Goal: Task Accomplishment & Management: Manage account settings

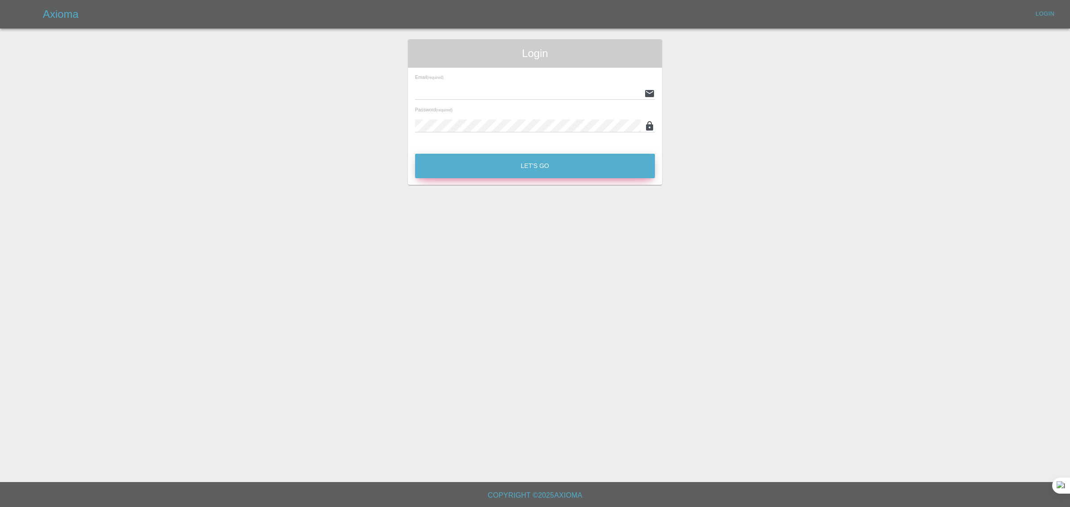
type input "[EMAIL_ADDRESS][DOMAIN_NAME]"
click at [497, 163] on button "Let's Go" at bounding box center [535, 166] width 240 height 25
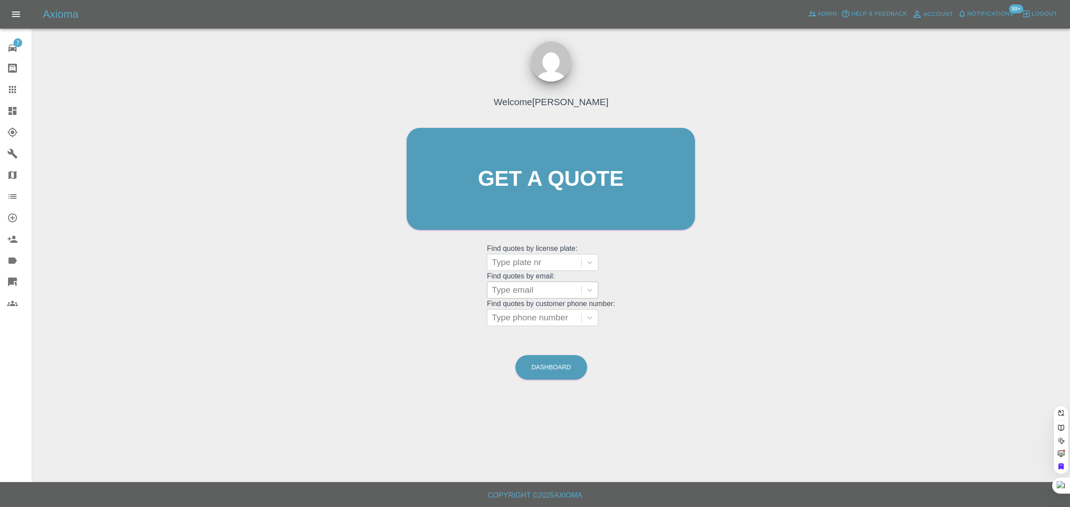
click at [549, 293] on div at bounding box center [534, 290] width 85 height 12
paste input "shahid.akram@btinternet.com"
type input "shahid.akram@btinternet.com"
click at [549, 311] on div "VW POLO, Awaiting Authorisation" at bounding box center [542, 318] width 111 height 29
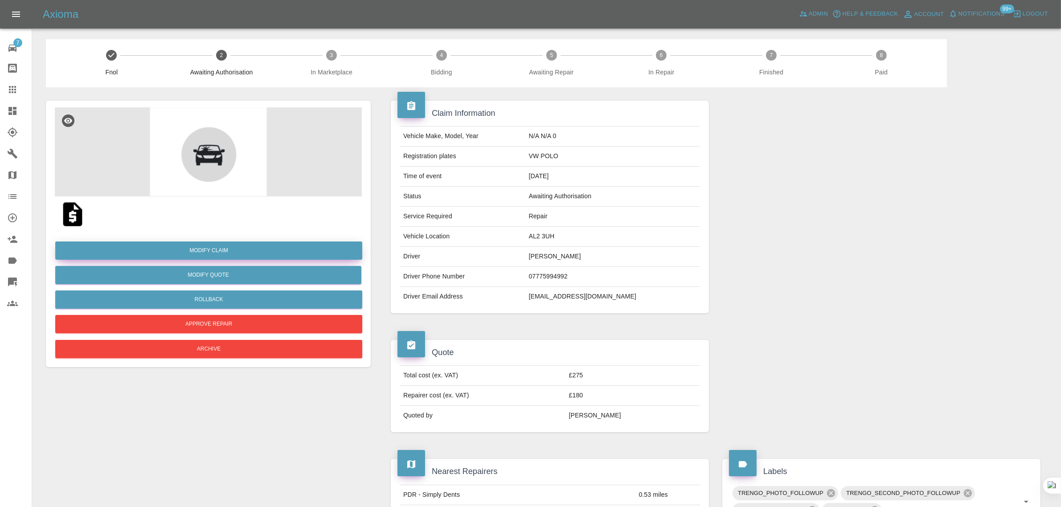
click at [244, 252] on link "Modify Claim" at bounding box center [208, 251] width 307 height 18
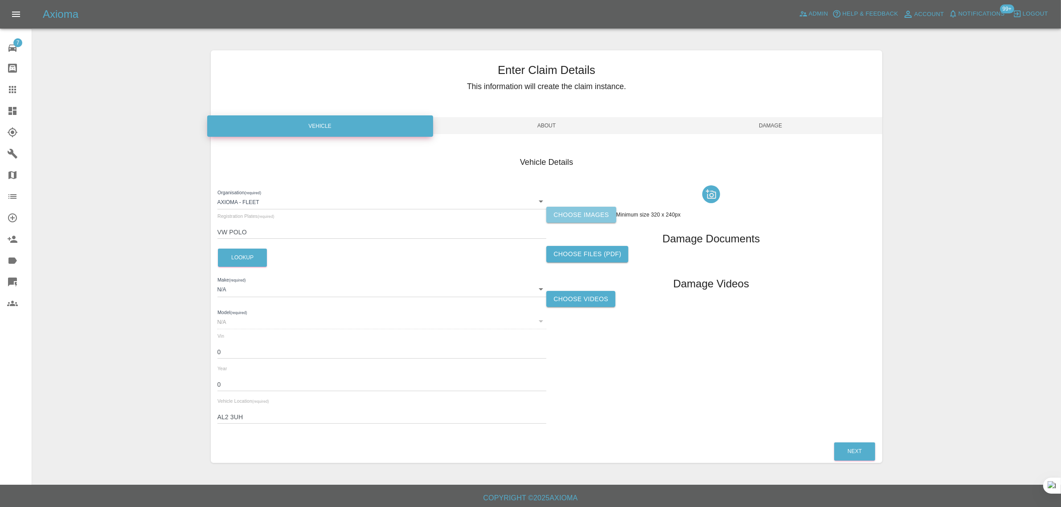
click at [574, 217] on label "Choose images" at bounding box center [581, 215] width 70 height 16
click at [0, 0] on input "Choose images" at bounding box center [0, 0] width 0 height 0
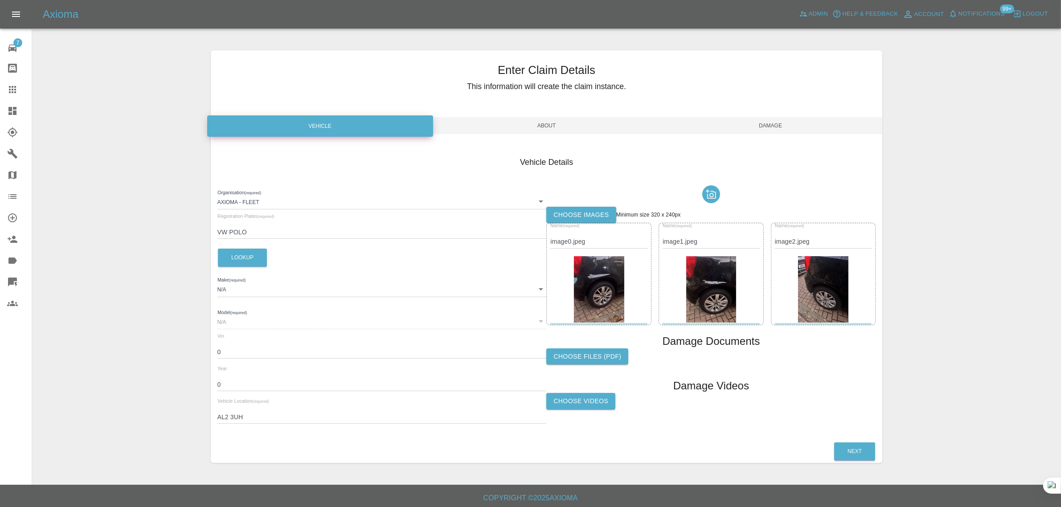
click at [740, 129] on span "Damage" at bounding box center [771, 125] width 224 height 17
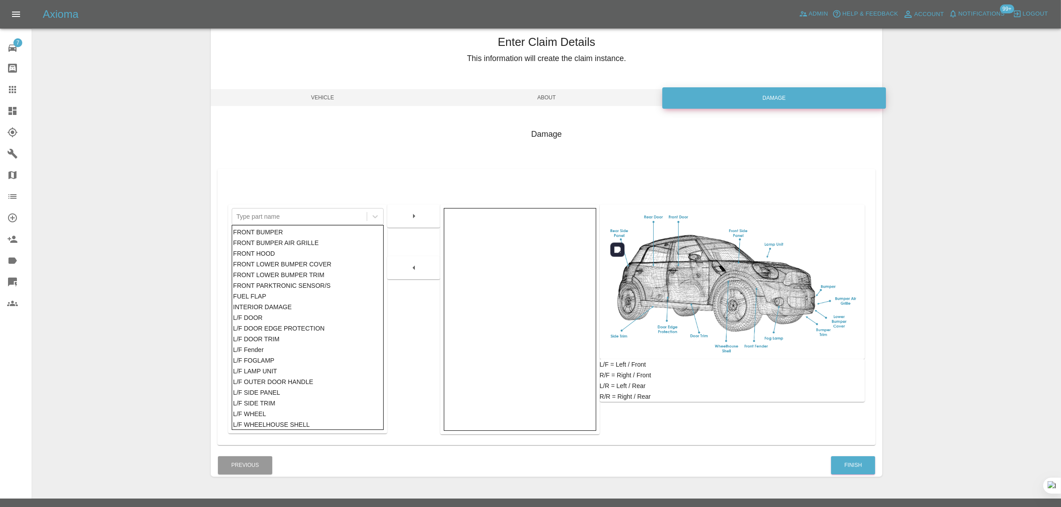
scroll to position [44, 0]
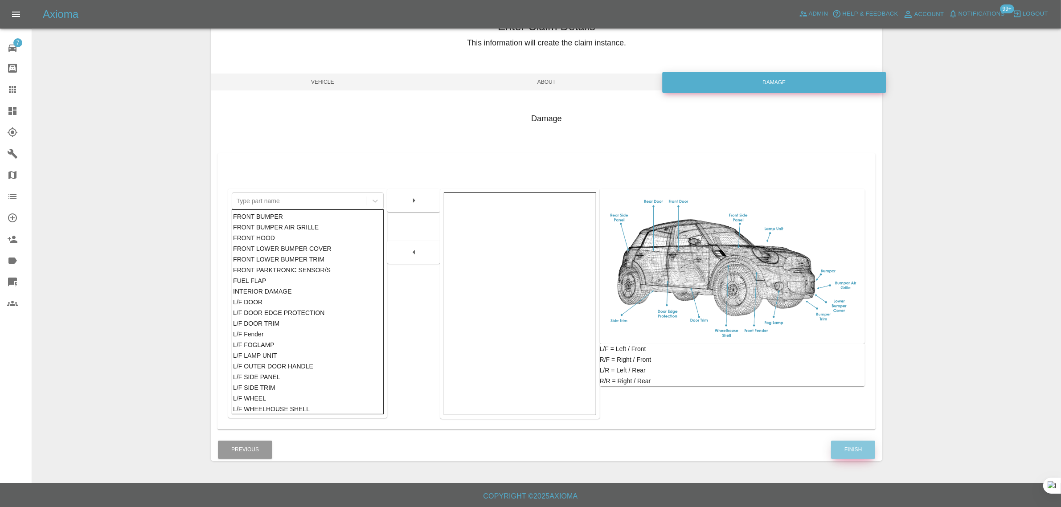
click at [850, 446] on button "Finish" at bounding box center [853, 450] width 44 height 18
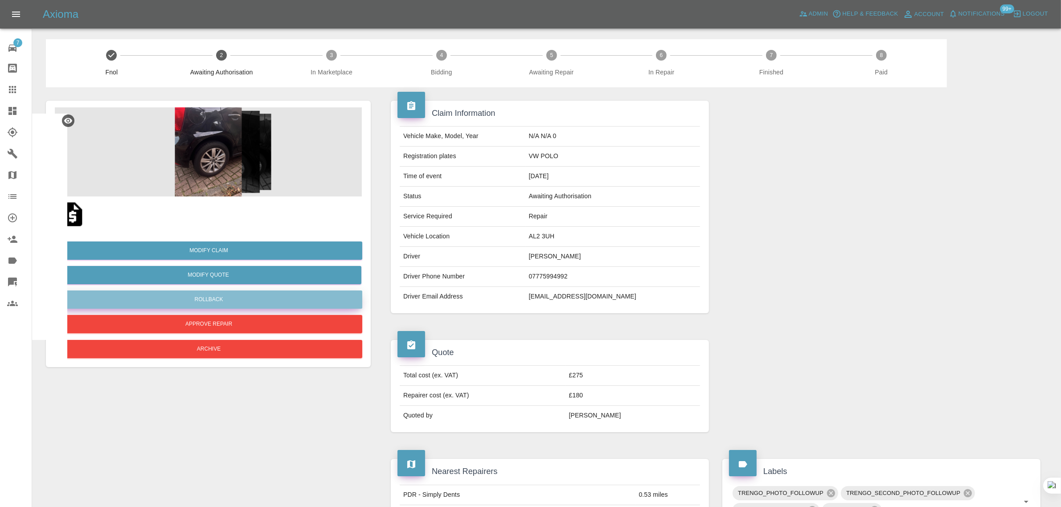
click at [208, 299] on button "Rollback" at bounding box center [208, 300] width 307 height 18
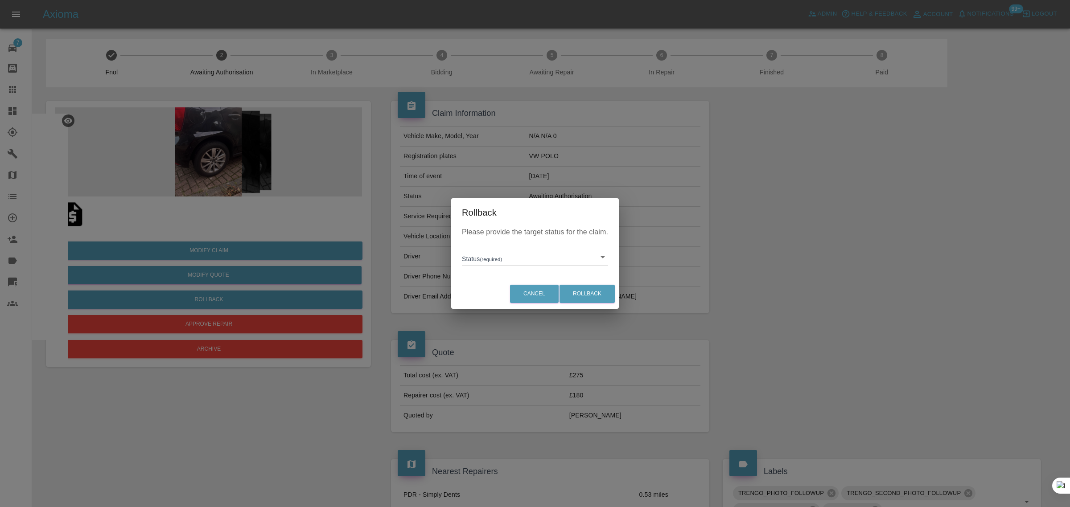
click at [464, 253] on body "Axioma Admin Help & Feedback Account Notifications 99+ Logout 7 Repair home Bod…" at bounding box center [535, 492] width 1070 height 985
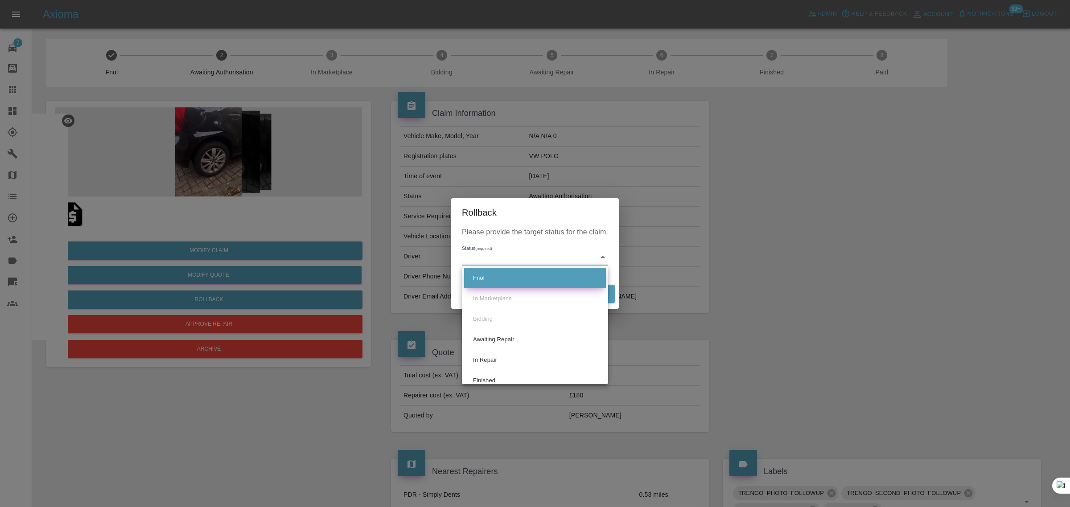
click at [480, 278] on li "Fnol" at bounding box center [535, 278] width 142 height 21
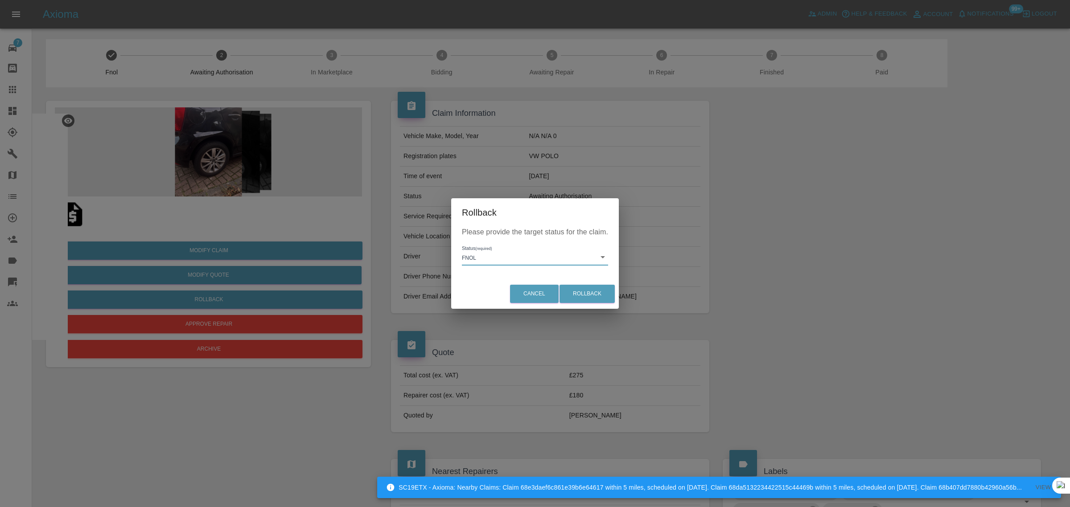
type input "fnol"
click at [599, 292] on button "Rollback" at bounding box center [586, 294] width 55 height 18
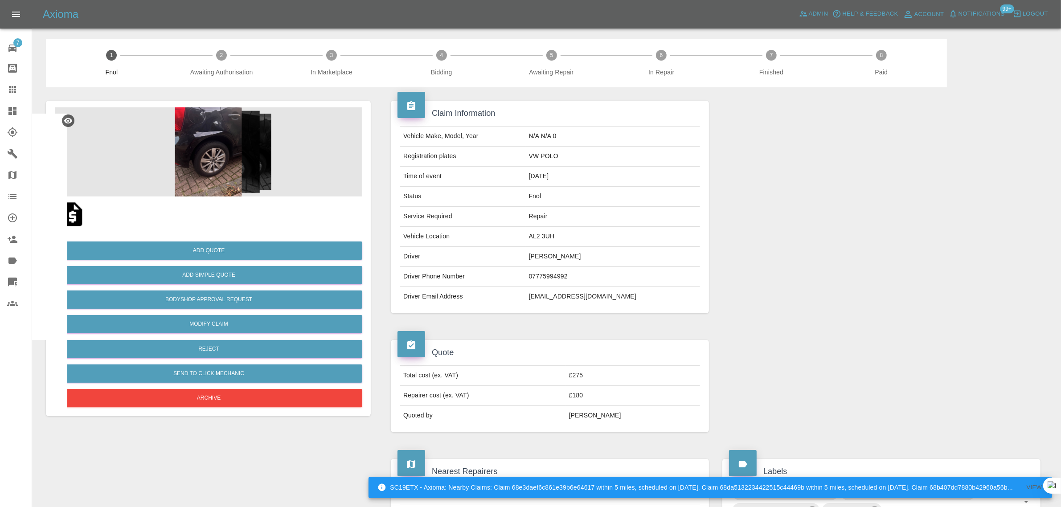
click at [9, 96] on link "Claims" at bounding box center [16, 89] width 32 height 21
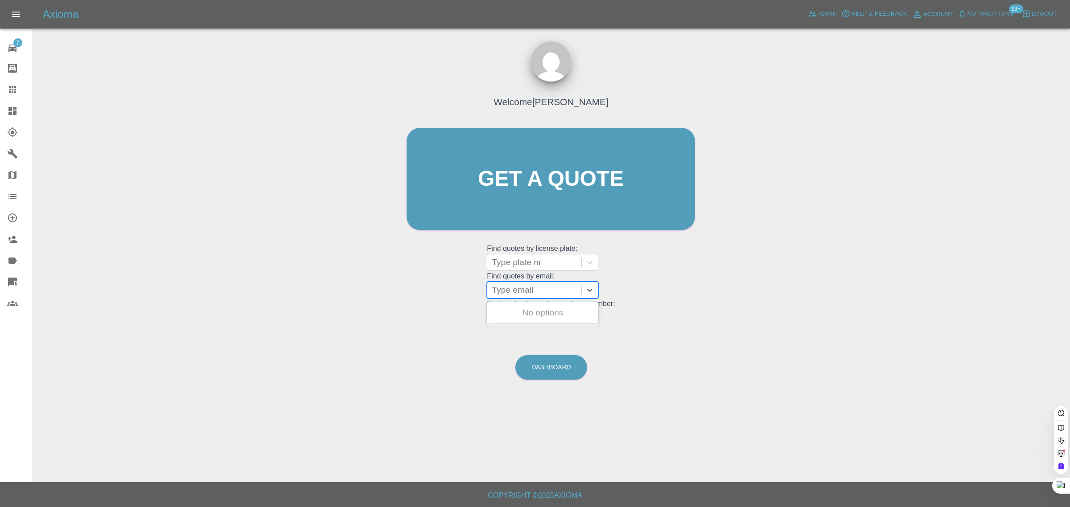
click at [524, 291] on div at bounding box center [534, 290] width 85 height 12
paste input "powernap28@hotmail.co.uk"
type input "powernap28@hotmail.co.uk"
click at [538, 332] on div "KR68URC, Awaiting Repair" at bounding box center [542, 336] width 111 height 29
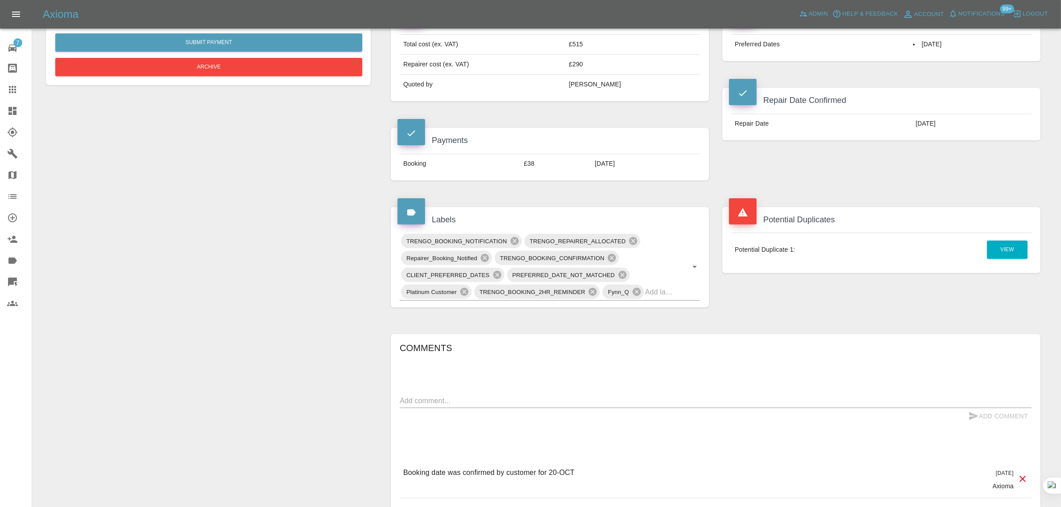
scroll to position [334, 0]
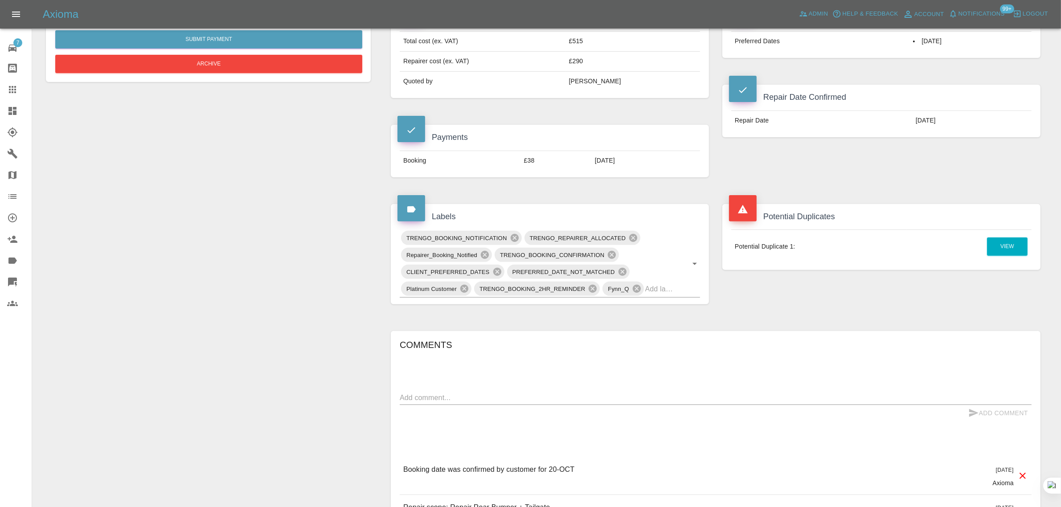
click at [537, 405] on div "x" at bounding box center [716, 398] width 632 height 14
paste textarea "hello i need to cancel the current appointment on the 20th October due to unfor…"
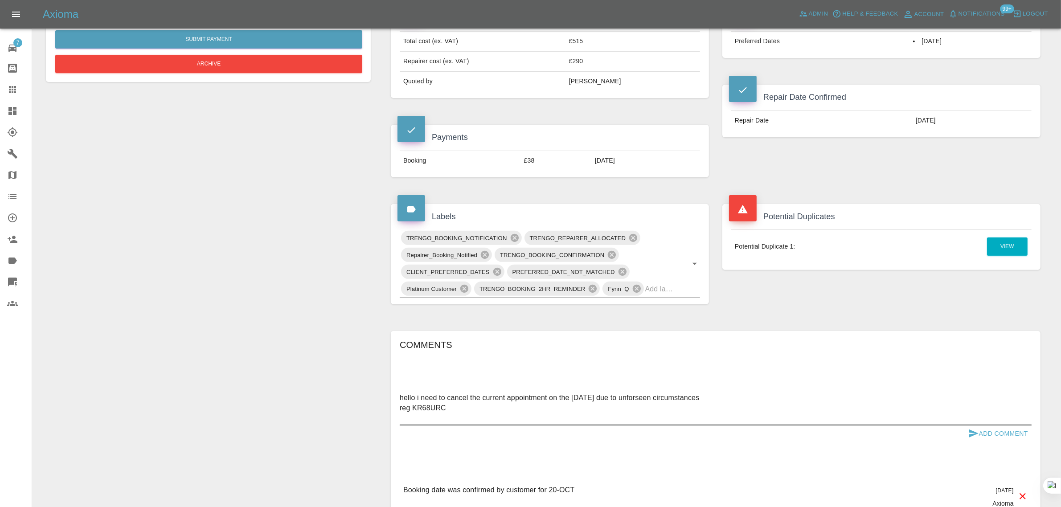
type textarea "hello i need to cancel the current appointment on the 20th October due to unfor…"
click at [991, 432] on button "Add Comment" at bounding box center [998, 434] width 67 height 16
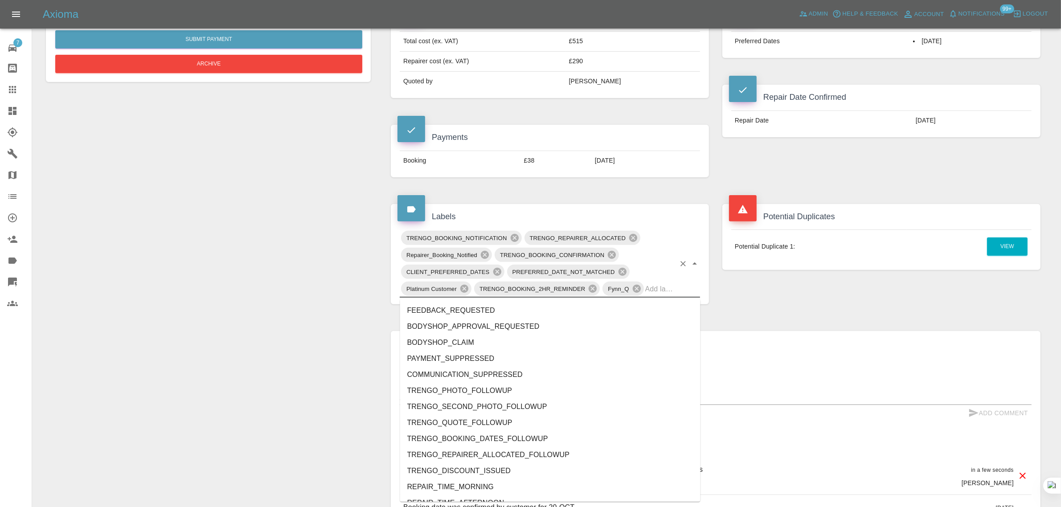
click at [665, 296] on input "text" at bounding box center [660, 289] width 30 height 14
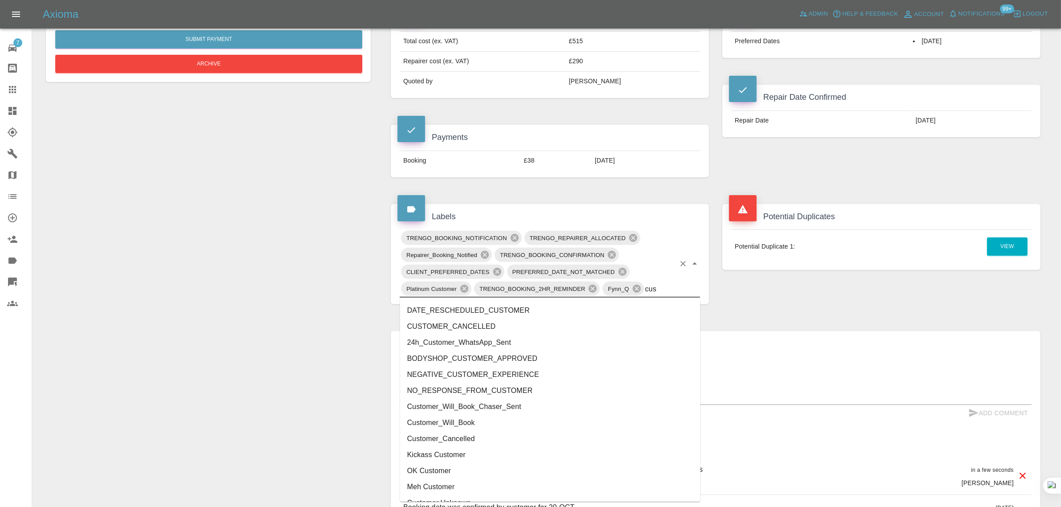
type input "cust"
click at [497, 332] on li "CUSTOMER_CANCELLED" at bounding box center [550, 327] width 300 height 16
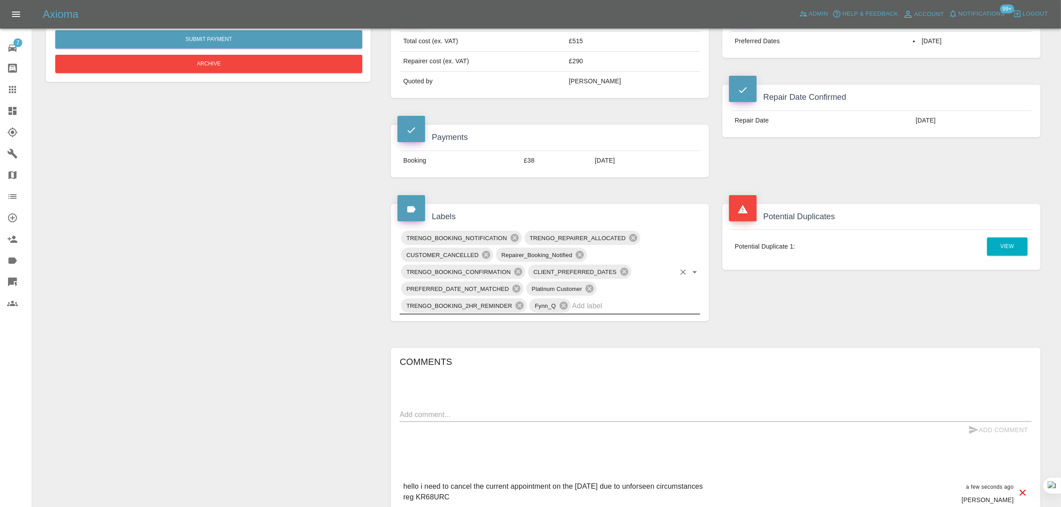
click at [19, 92] on div at bounding box center [19, 89] width 25 height 11
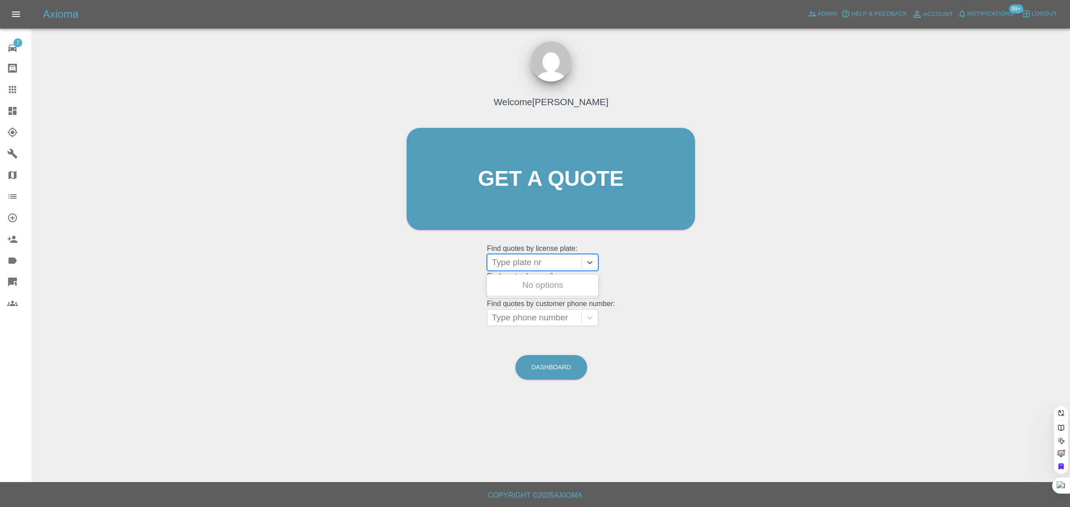
click at [551, 269] on div "Type plate nr" at bounding box center [534, 262] width 94 height 16
paste input "YC65ZKT"
type input "YC65ZKT"
click at [542, 285] on div "YC65ZKT, Bidding" at bounding box center [542, 285] width 111 height 18
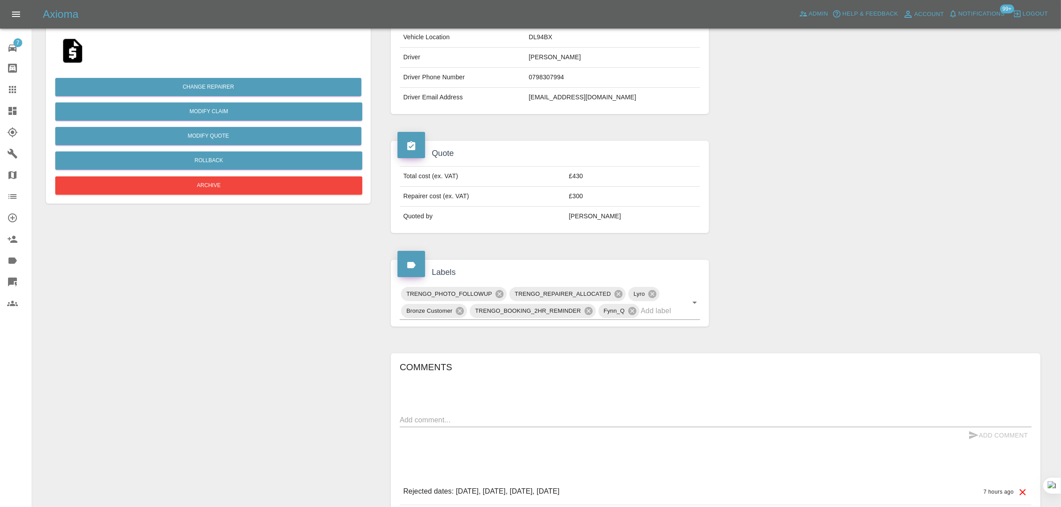
scroll to position [386, 0]
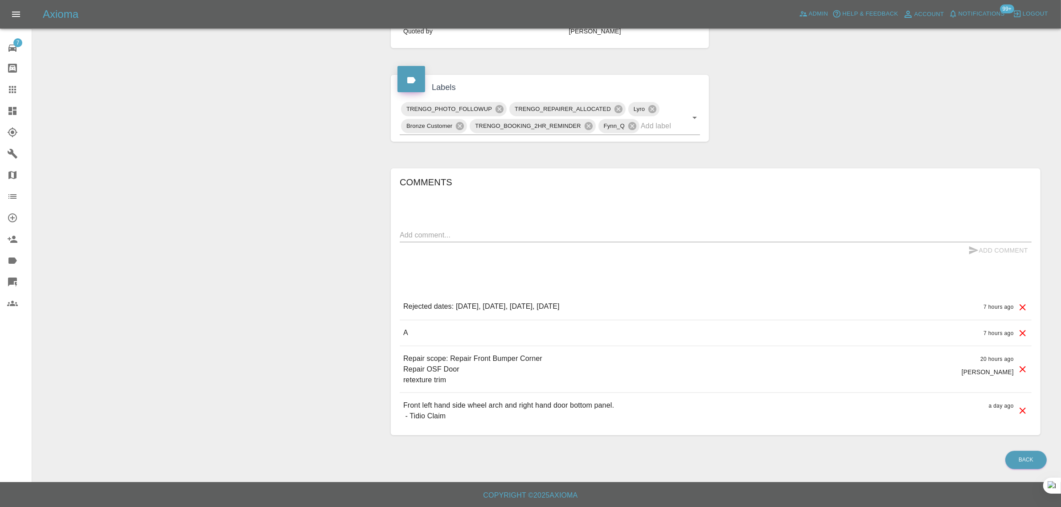
click at [488, 232] on textarea at bounding box center [716, 235] width 632 height 10
paste textarea "Repair of Ford Kuga titanium x YC65ZKT. Any time after 28th October would be ab…"
type textarea "Repair of Ford Kuga titanium x YC65ZKT. Any time after 28th October would be ab…"
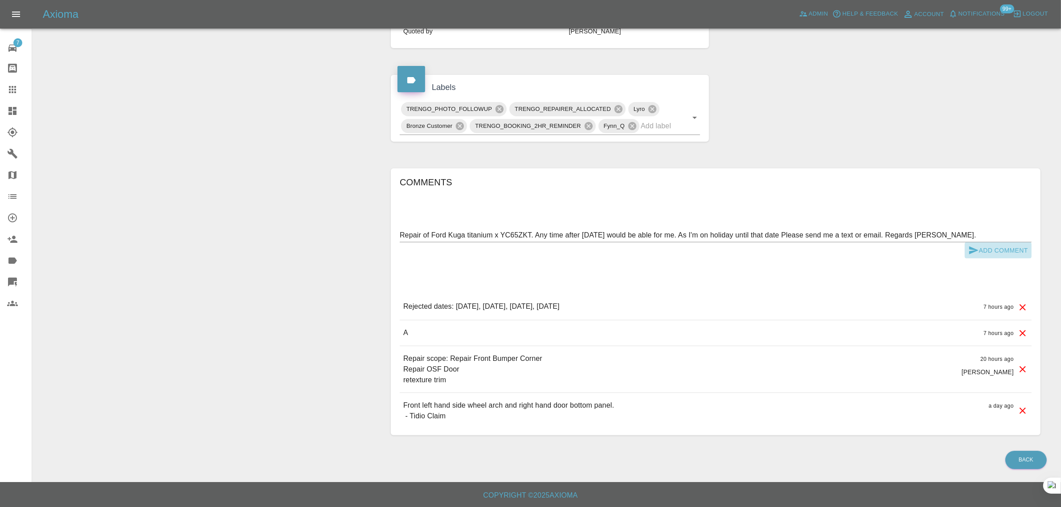
click at [1021, 255] on button "Add Comment" at bounding box center [998, 250] width 67 height 16
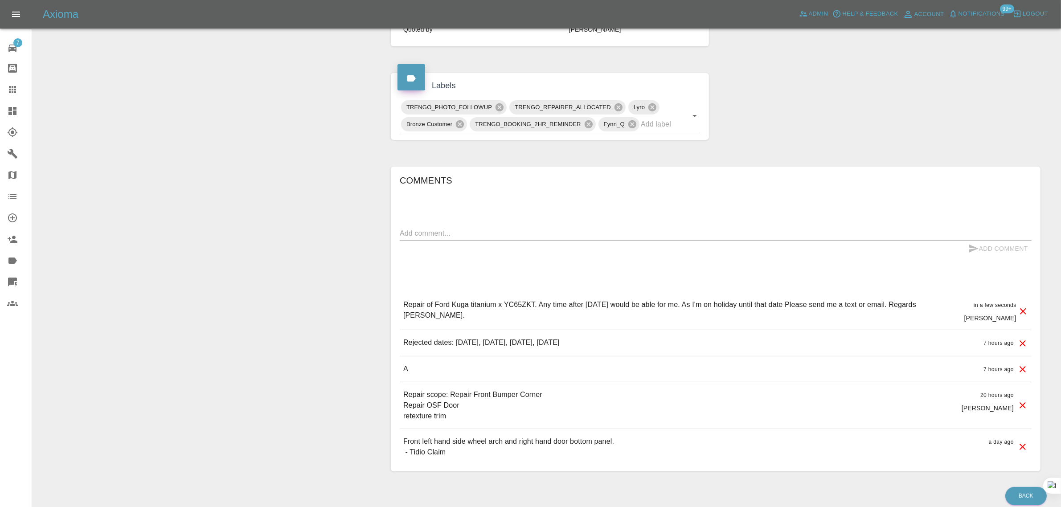
click at [18, 82] on link "Claims" at bounding box center [16, 89] width 32 height 21
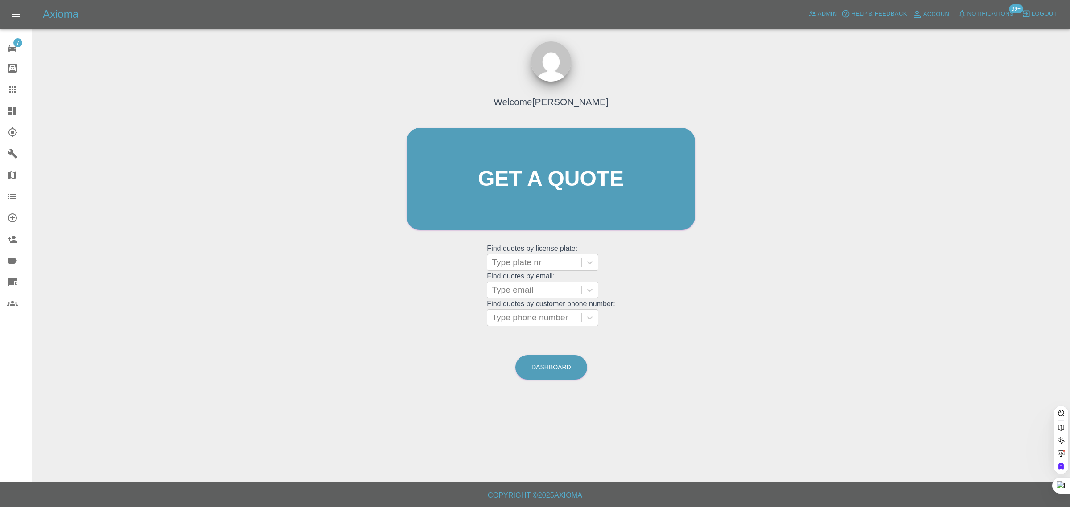
click at [518, 284] on div at bounding box center [534, 290] width 85 height 12
paste input "jacandsteve@btinternet.com"
type input "jacandsteve@btinternet.co"
click at [522, 311] on div "WP11ZZN, Awaiting Repair" at bounding box center [542, 318] width 111 height 29
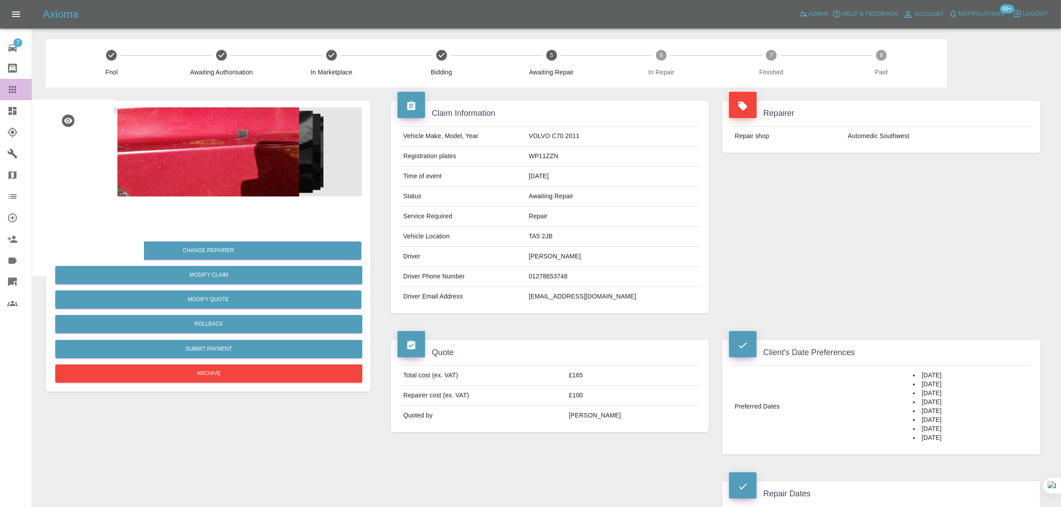
click at [19, 98] on link "Claims" at bounding box center [16, 89] width 32 height 21
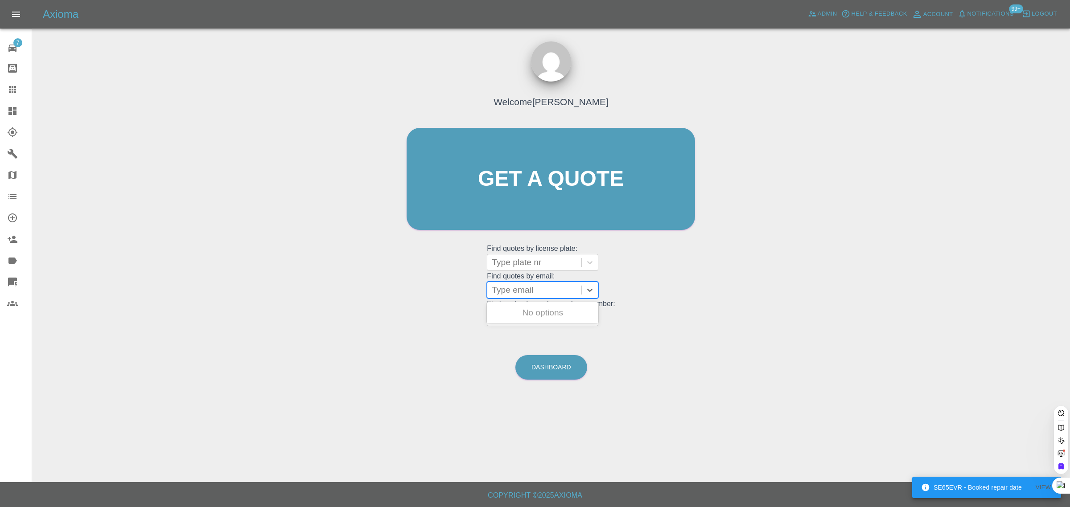
click at [555, 290] on div at bounding box center [534, 290] width 85 height 12
paste input "mmmalone@btinternet.com"
type input "mmmalone@btinternet.com"
click at [531, 321] on div "FV73MBY, Awaiting Authorisation" at bounding box center [542, 318] width 111 height 29
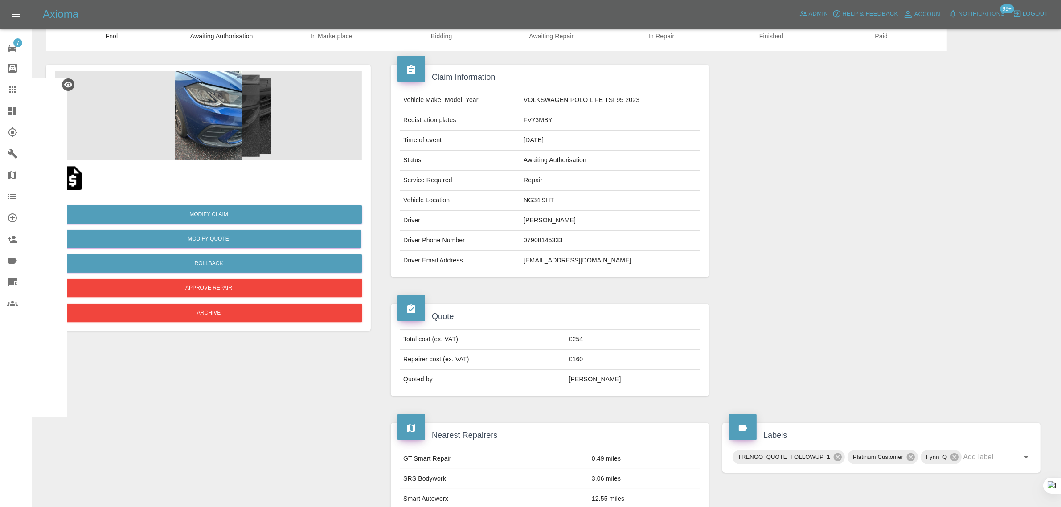
scroll to position [56, 0]
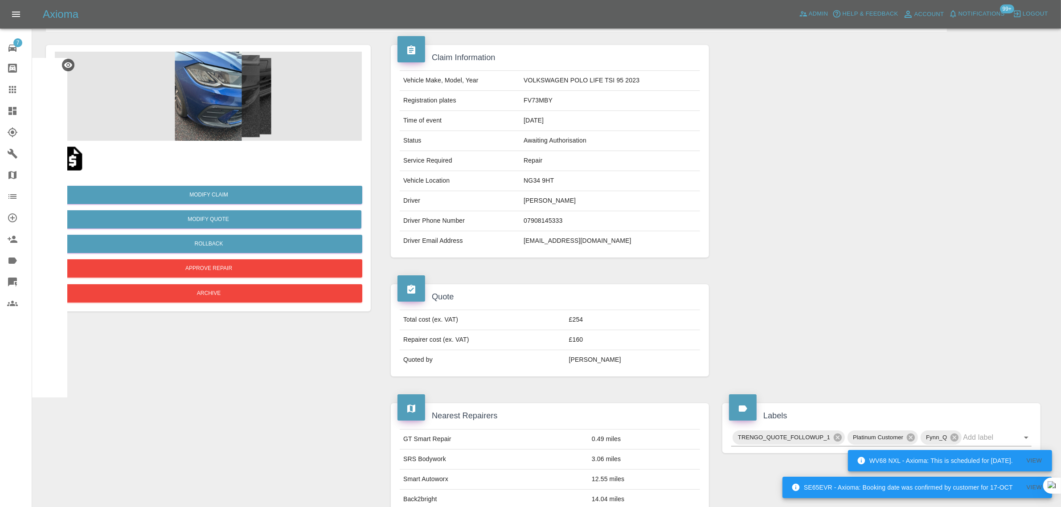
click at [16, 88] on icon at bounding box center [12, 89] width 11 height 11
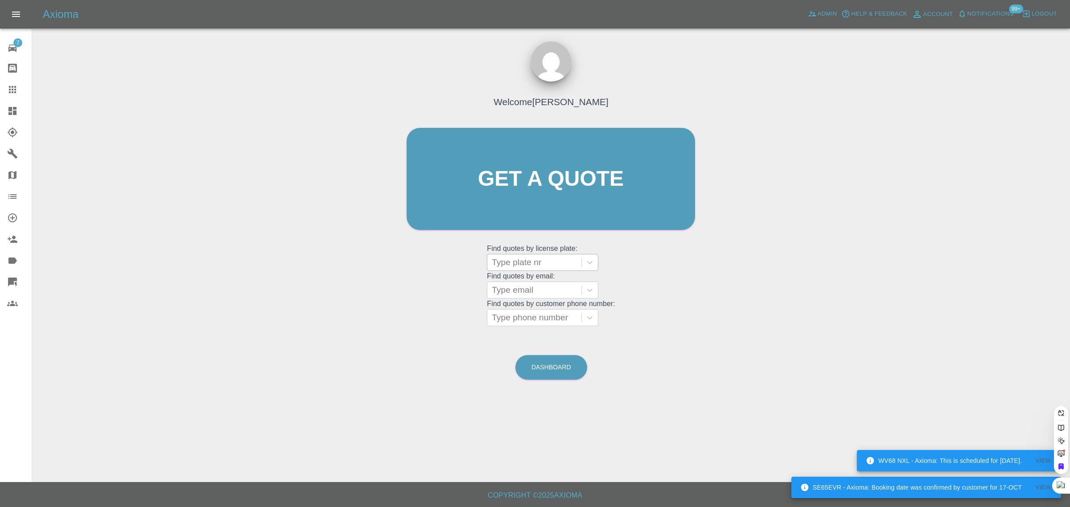
click at [518, 265] on div at bounding box center [534, 262] width 85 height 12
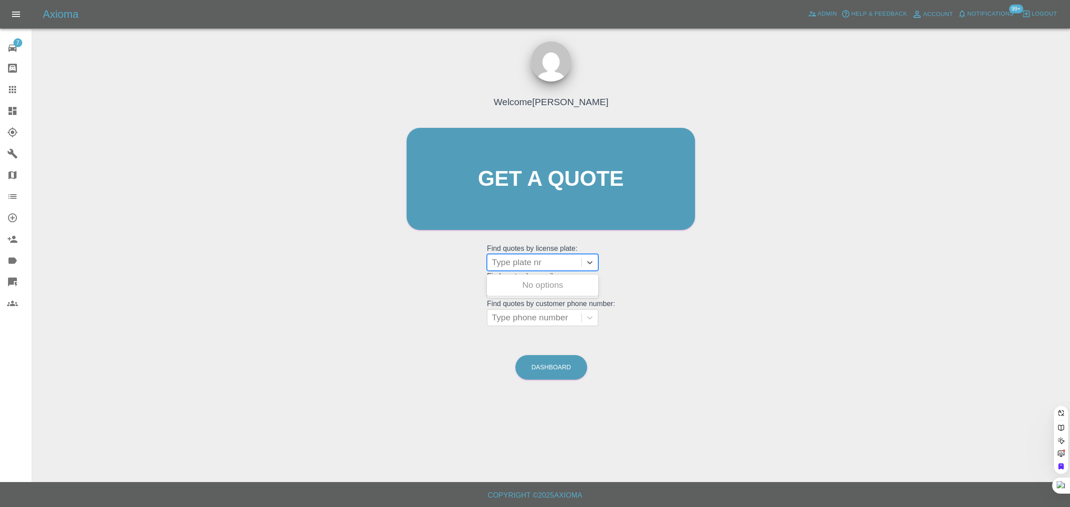
paste input "ND14"
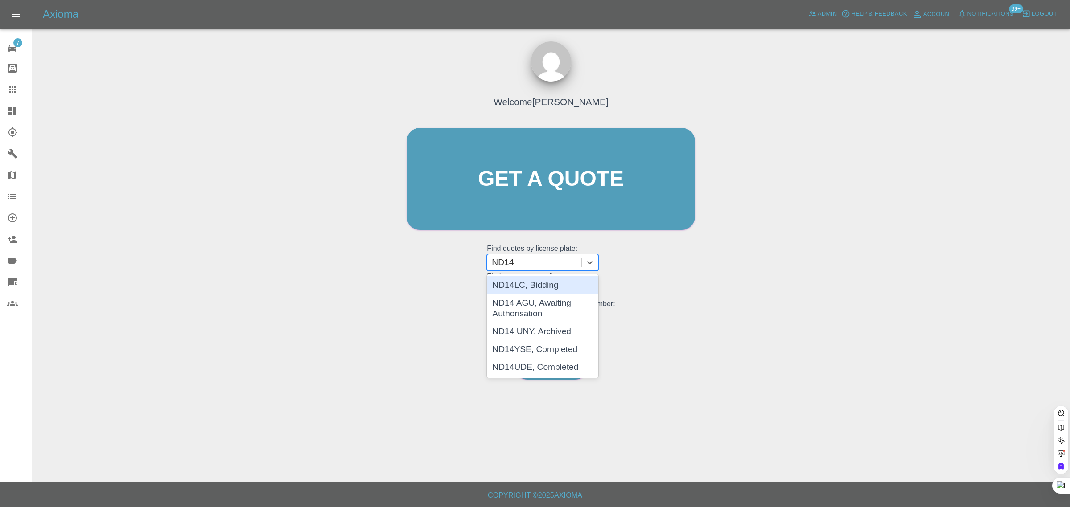
type input "ND14"
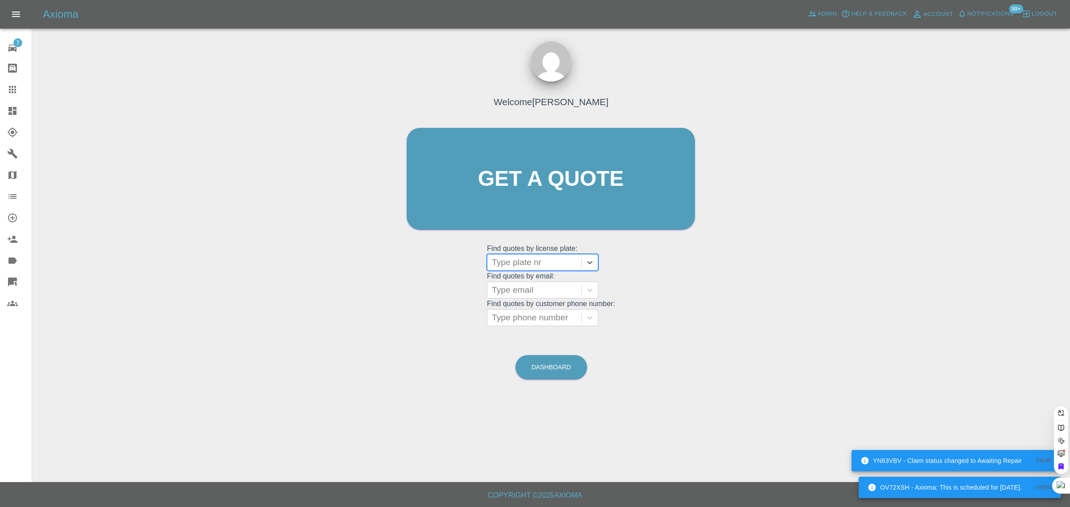
click at [545, 259] on div at bounding box center [534, 262] width 85 height 12
paste input "ND14"
type input "ND14"
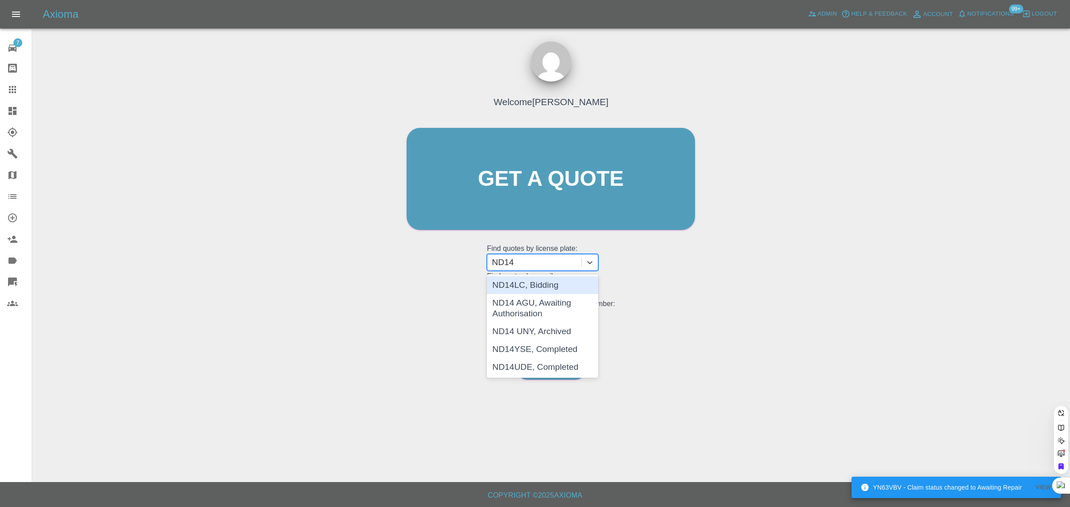
click at [548, 288] on div "ND14LC, Bidding" at bounding box center [542, 285] width 111 height 18
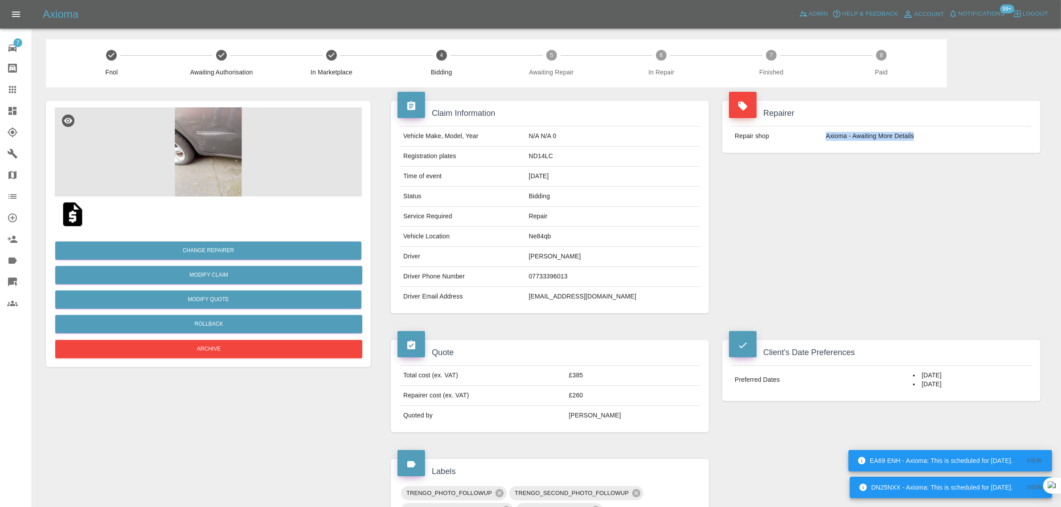
drag, startPoint x: 868, startPoint y: 137, endPoint x: 926, endPoint y: 134, distance: 57.6
click at [926, 134] on tr "Repair shop Axioma - Awaiting More Details" at bounding box center [881, 137] width 300 height 20
copy tr "Axioma - Awaiting More Details"
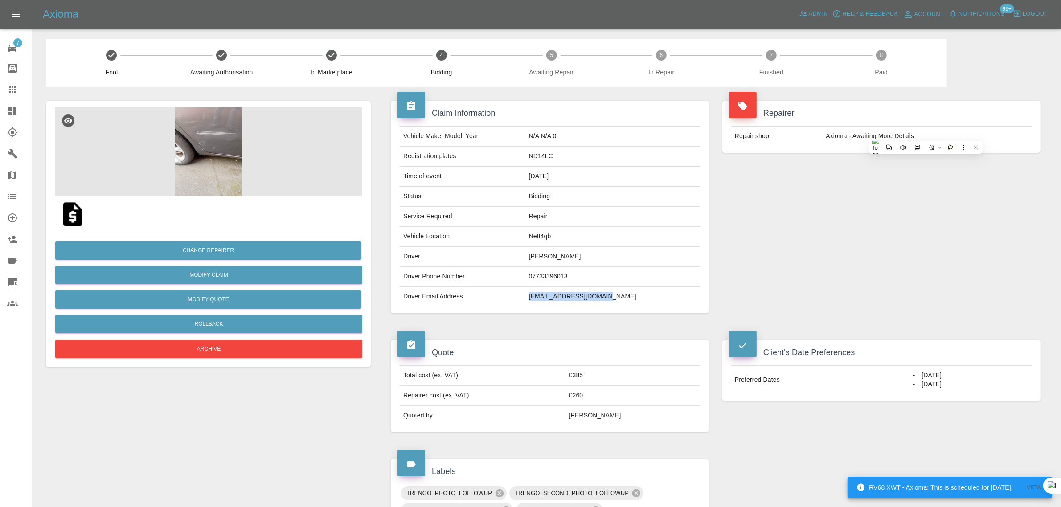
drag, startPoint x: 554, startPoint y: 299, endPoint x: 638, endPoint y: 294, distance: 84.4
click at [638, 294] on td "alanmullen47@gmail.com" at bounding box center [612, 297] width 175 height 20
copy td "alanmullen47@gmail.com"
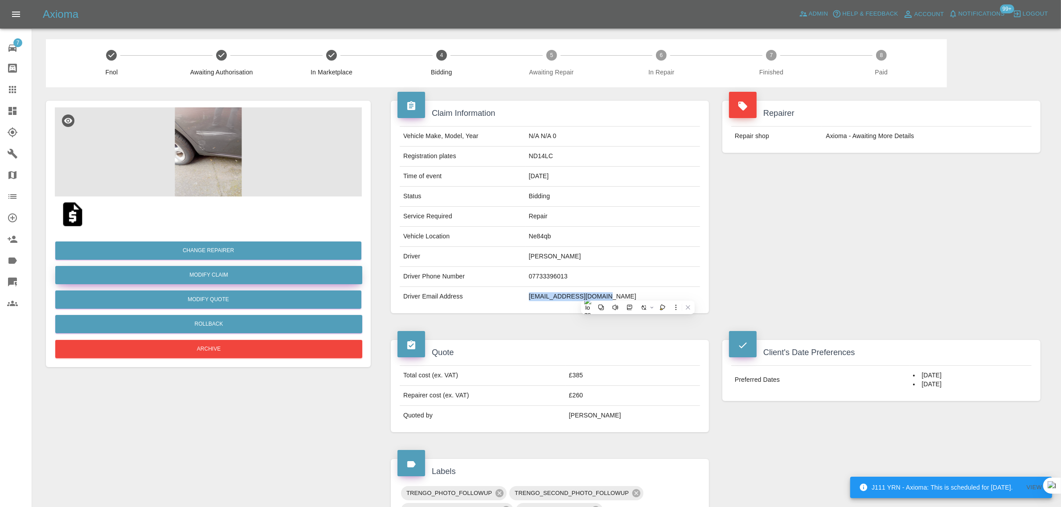
click at [197, 270] on link "Modify Claim" at bounding box center [208, 275] width 307 height 18
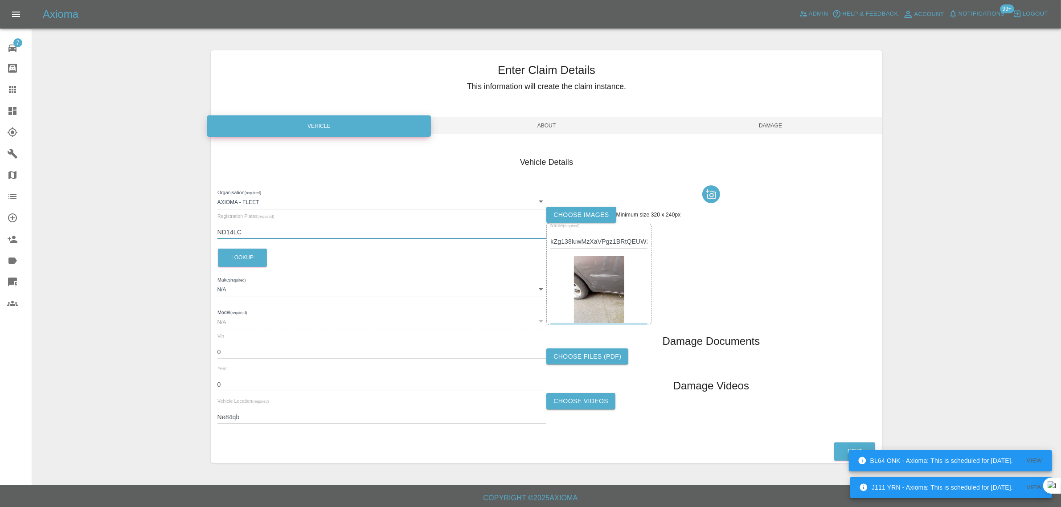
drag, startPoint x: 253, startPoint y: 236, endPoint x: 197, endPoint y: 221, distance: 58.3
click at [197, 221] on div "Enter Claim Details This information will create the claim instance. Vehicle Ab…" at bounding box center [547, 256] width 1028 height 435
paste input "W"
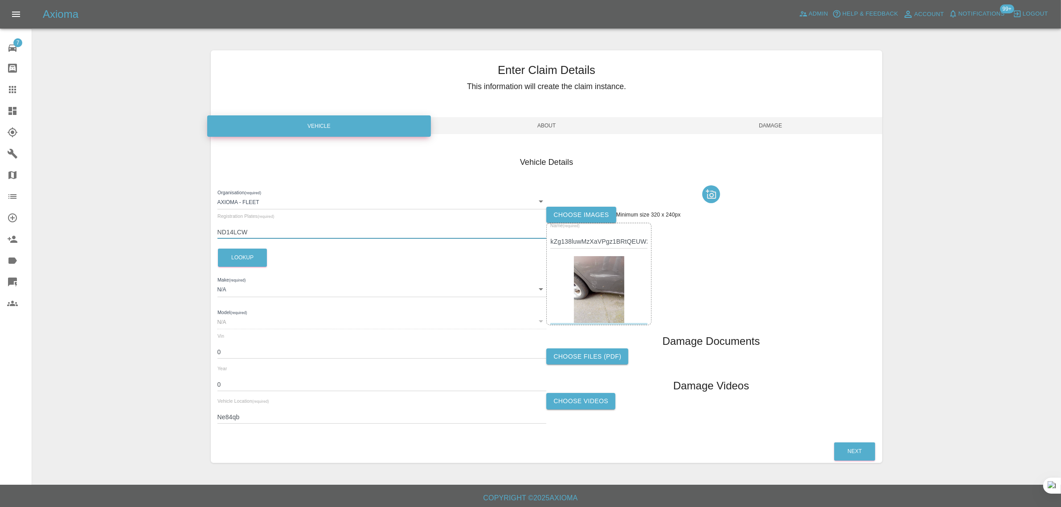
type input "ND14LCW"
click at [564, 130] on span "About" at bounding box center [547, 125] width 224 height 17
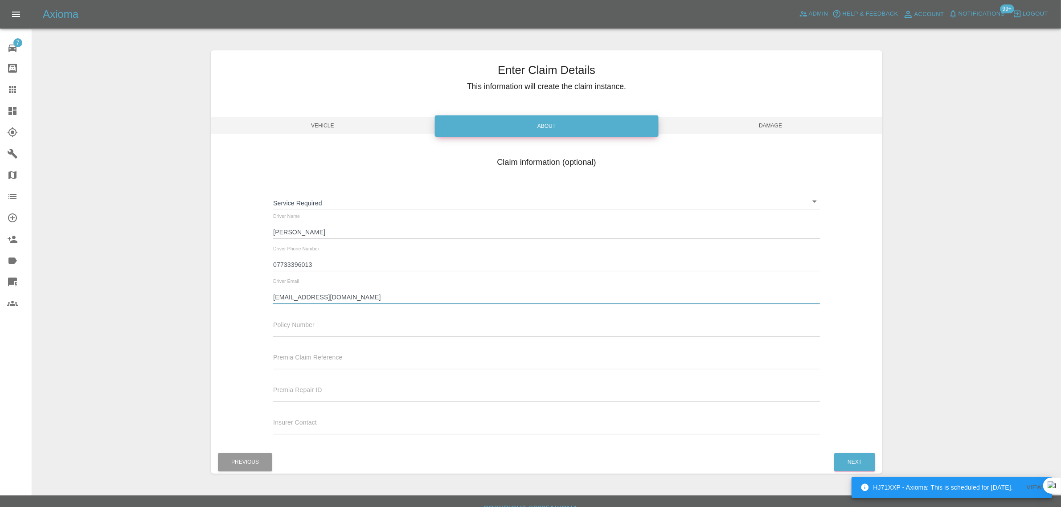
drag, startPoint x: 354, startPoint y: 300, endPoint x: 229, endPoint y: 291, distance: 126.0
click at [229, 291] on div "Claim information (optional) Service Required ​ Driver Name AlAn Mullen Driver …" at bounding box center [547, 297] width 672 height 290
paste input "mullenalan8"
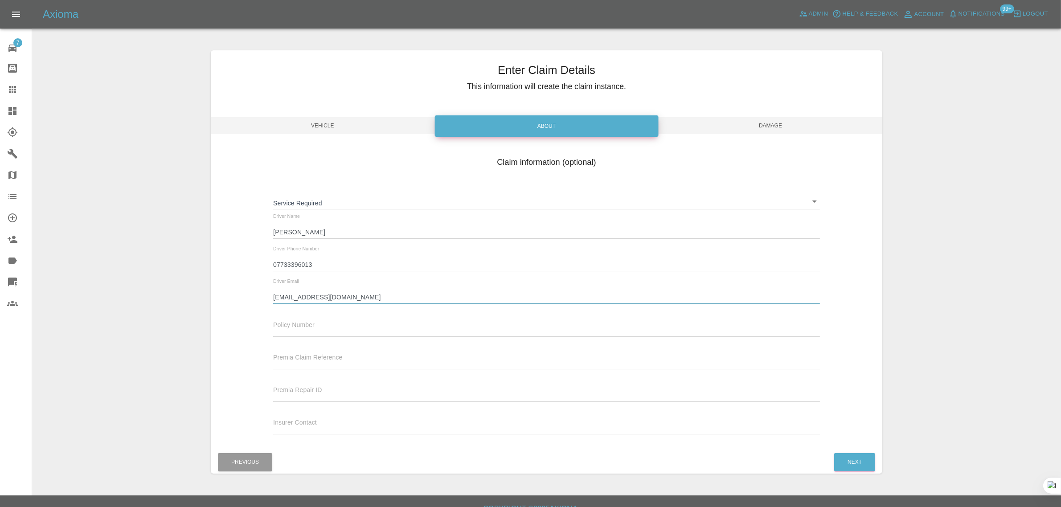
type input "mullenalan87@gmail.com"
click at [791, 119] on span "Damage" at bounding box center [771, 125] width 224 height 17
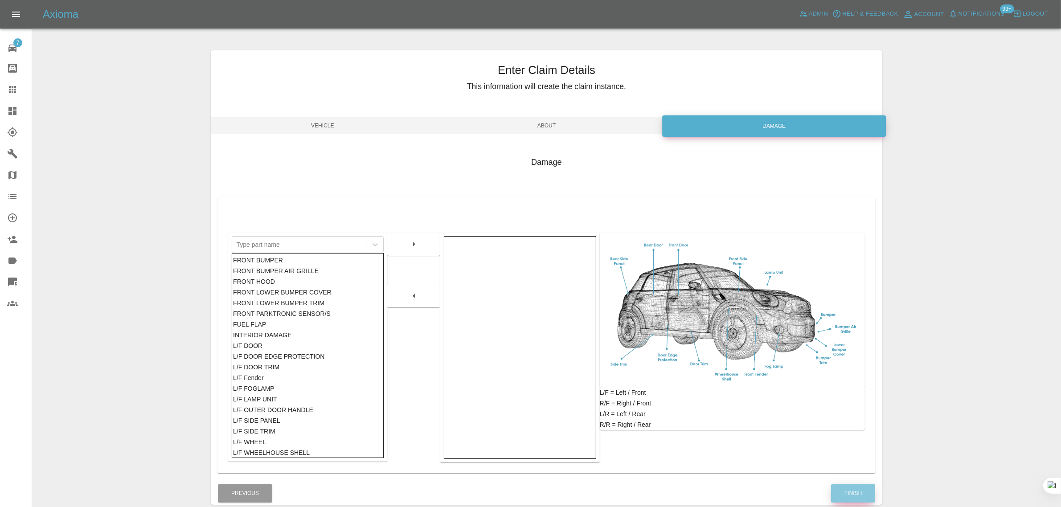
click at [862, 492] on button "Finish" at bounding box center [853, 493] width 44 height 18
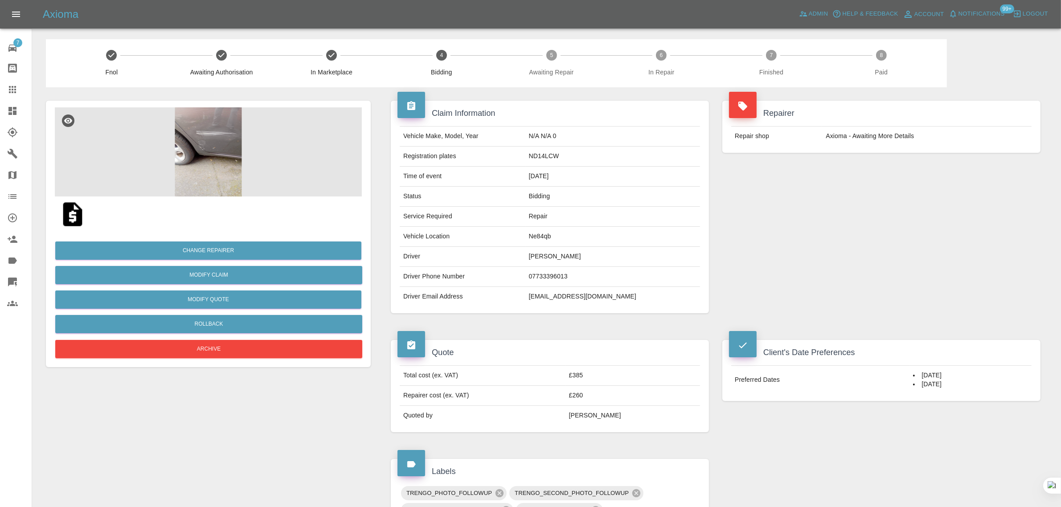
click at [20, 88] on div at bounding box center [19, 89] width 25 height 11
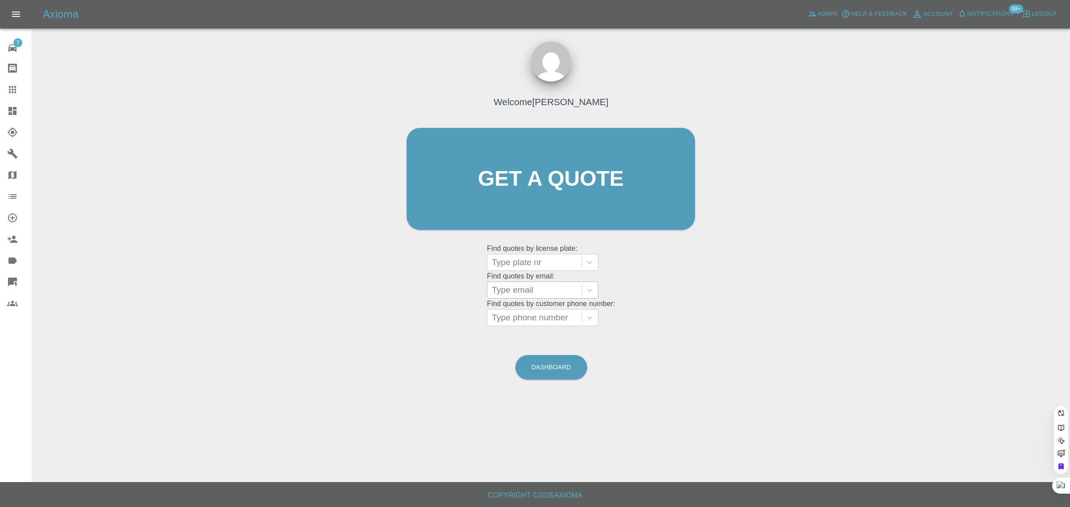
click at [505, 290] on div at bounding box center [534, 290] width 85 height 12
paste input "darren.reynolds@live.co.uk"
type input "darren.reynolds@live.co.uk"
click at [551, 319] on div "WO68 WSZ, Awaiting Repair" at bounding box center [542, 318] width 111 height 29
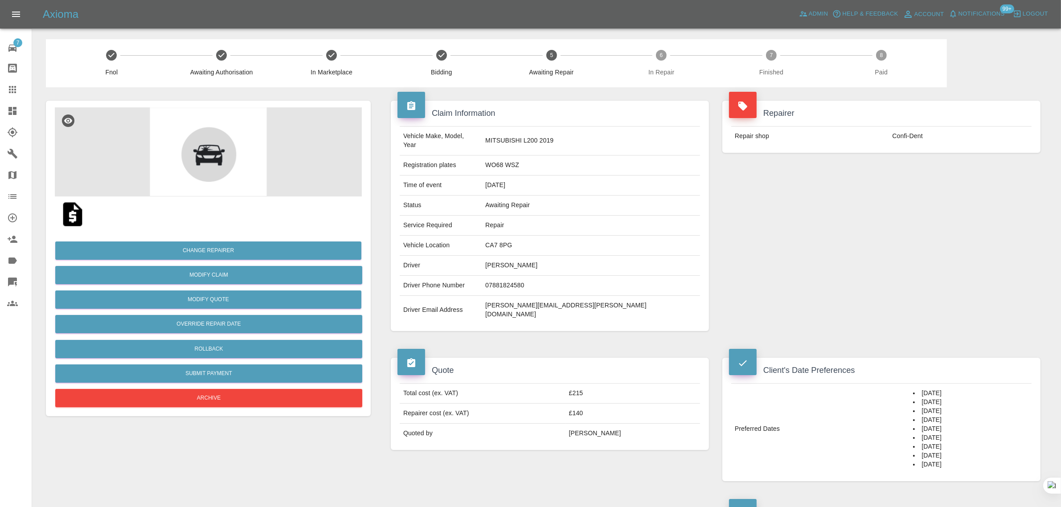
click at [10, 380] on div "7 Repair home Bodyshop home Claims Dashboard Explorer Garages Map Organization …" at bounding box center [16, 253] width 32 height 507
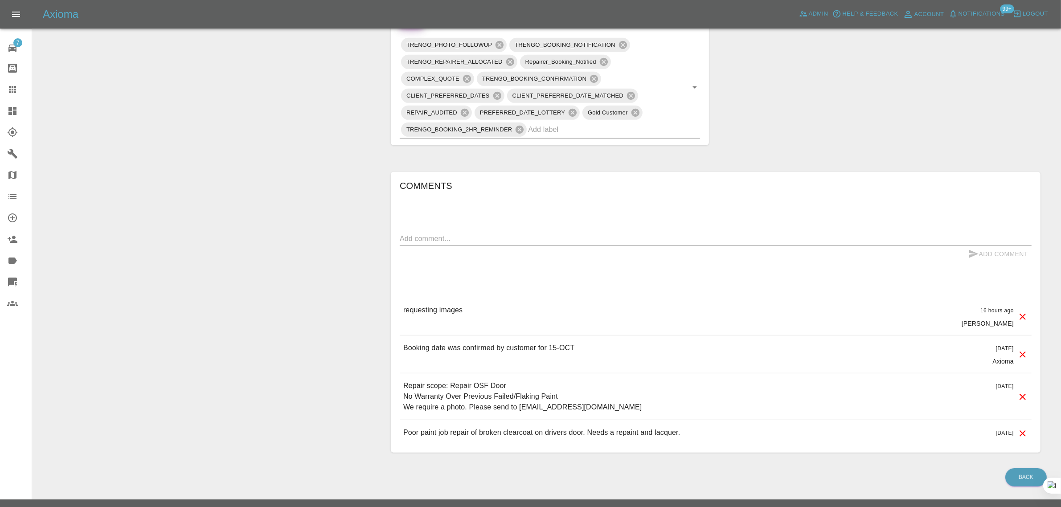
scroll to position [577, 0]
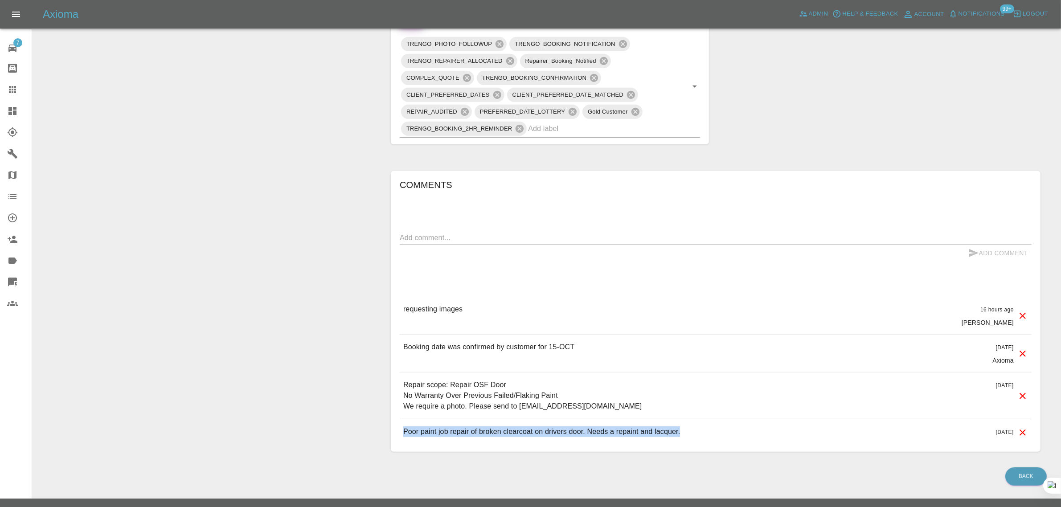
drag, startPoint x: 405, startPoint y: 415, endPoint x: 694, endPoint y: 418, distance: 289.7
click at [694, 419] on div "Poor paint job repair of broken clearcoat on drivers door. Needs a repaint and …" at bounding box center [716, 431] width 632 height 25
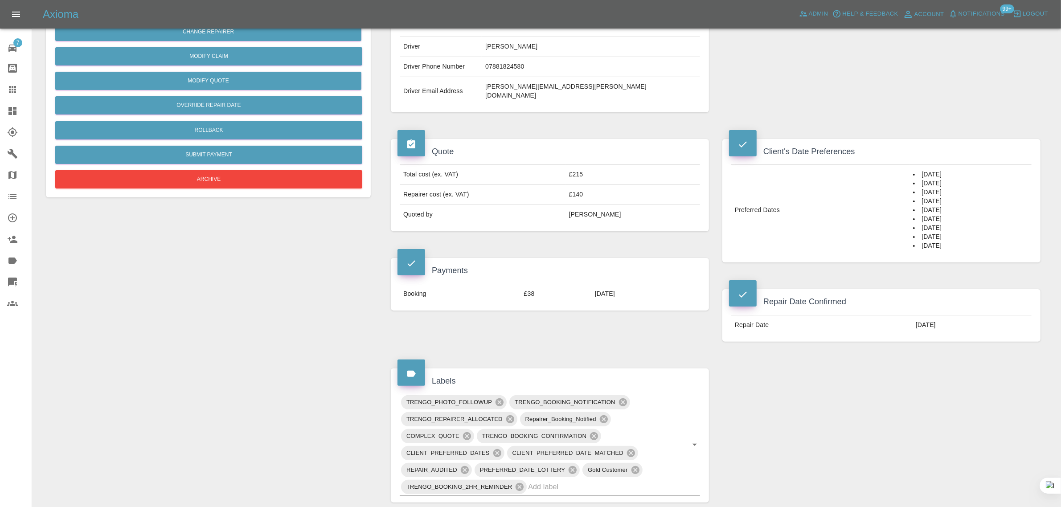
scroll to position [187, 0]
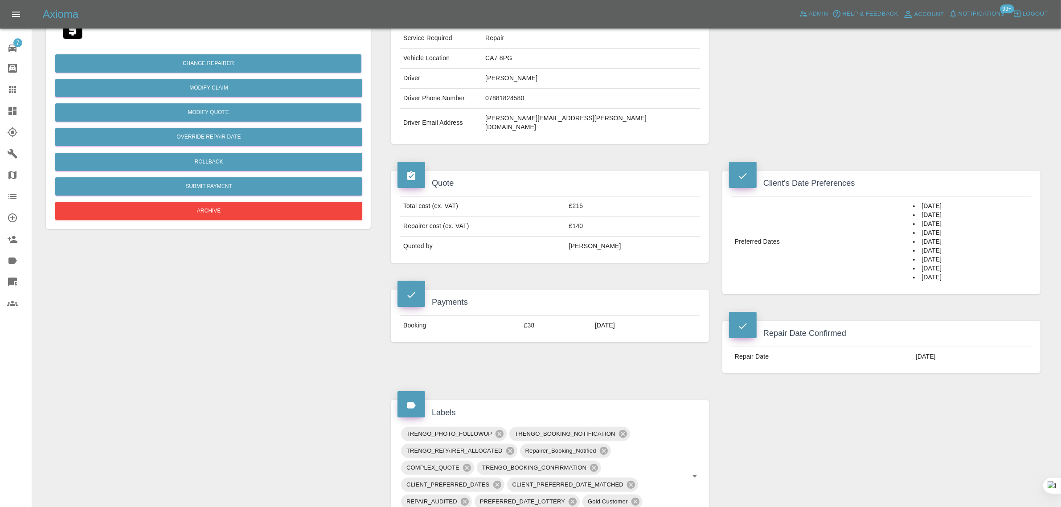
click at [693, 365] on div "Quote Total cost (ex. VAT) £215 Repairer cost (ex. VAT) £140 Quoted by George C…" at bounding box center [550, 271] width 332 height 229
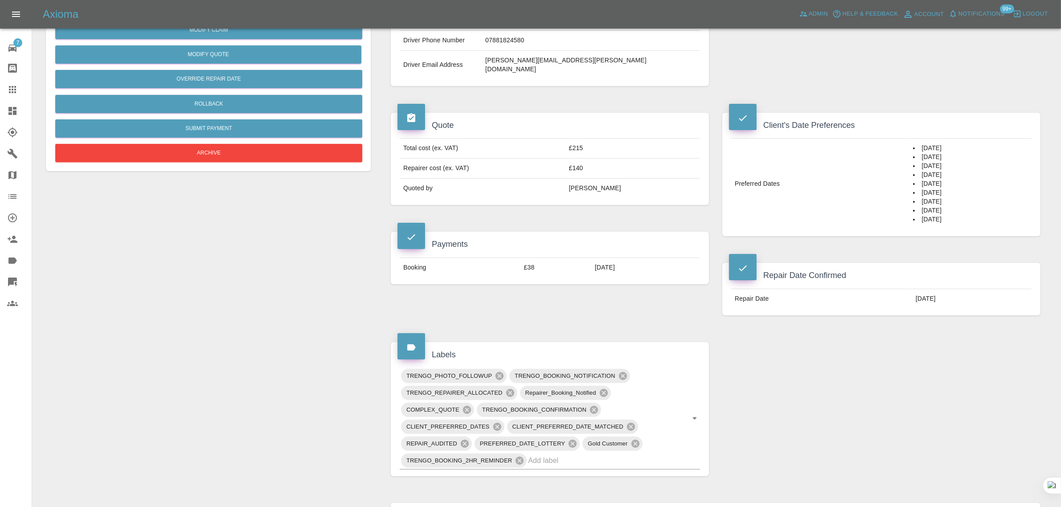
scroll to position [390, 0]
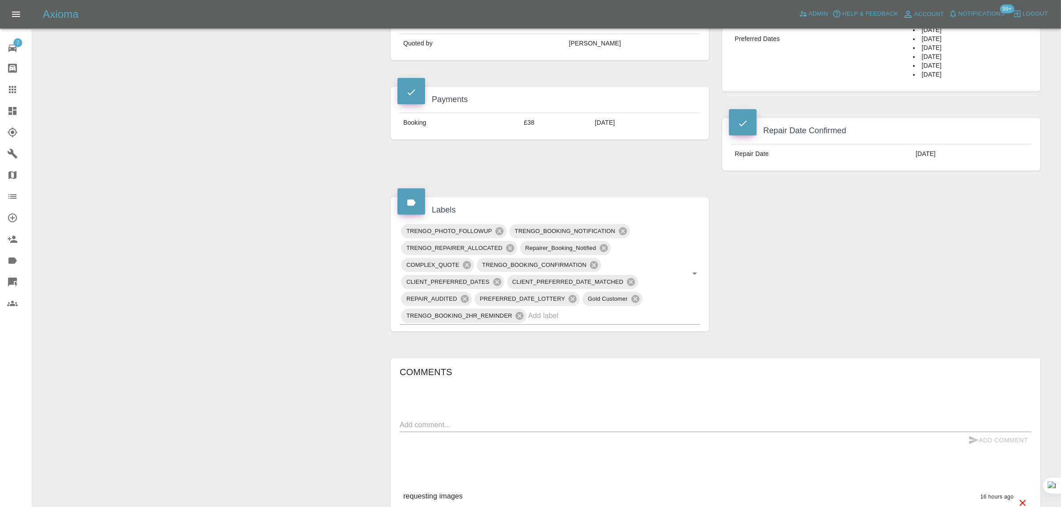
click at [508, 420] on textarea at bounding box center [716, 425] width 632 height 10
paste textarea "There is zero damage. It’s simply a paint mismatch. I’ve spoken with the man co…"
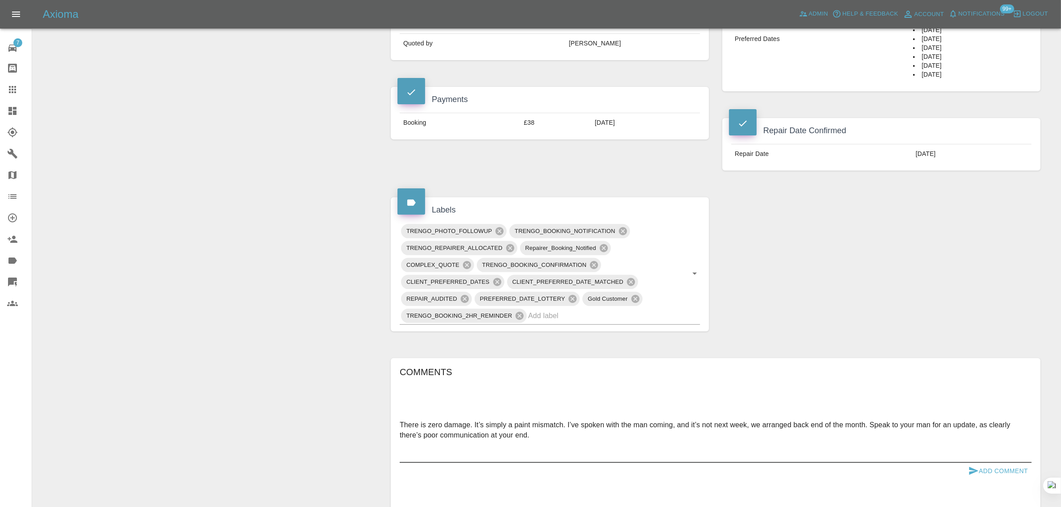
type textarea "There is zero damage. It’s simply a paint mismatch. I’ve spoken with the man co…"
drag, startPoint x: 988, startPoint y: 452, endPoint x: 981, endPoint y: 451, distance: 7.7
click at [988, 463] on button "Add Comment" at bounding box center [998, 471] width 67 height 16
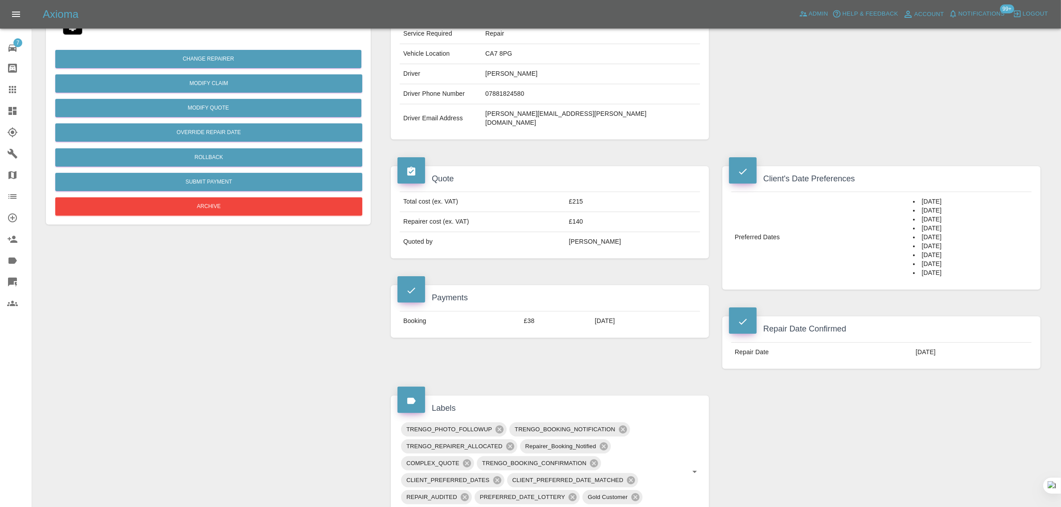
scroll to position [0, 0]
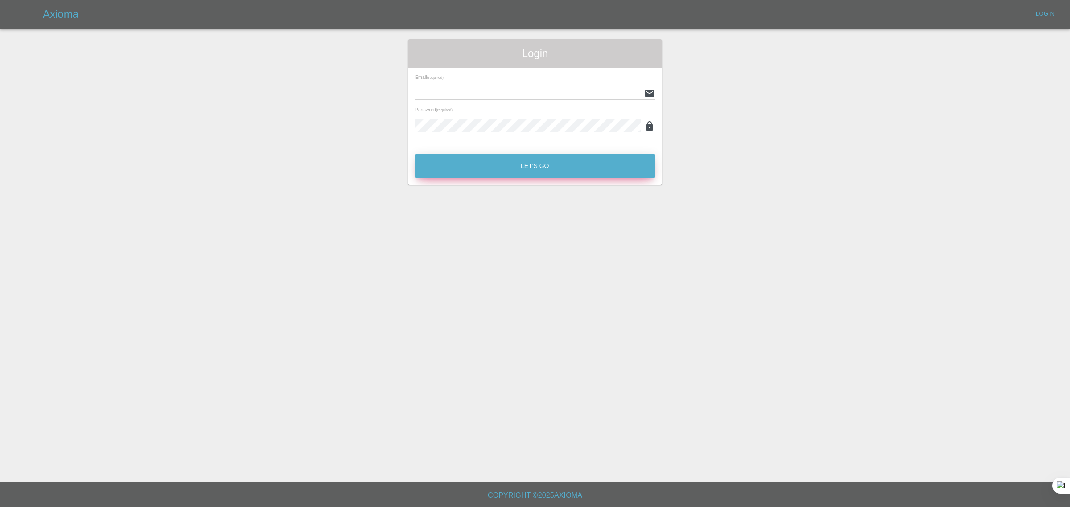
type input "bookkeeping@fifoaccounting.com"
click at [611, 160] on button "Let's Go" at bounding box center [535, 166] width 240 height 25
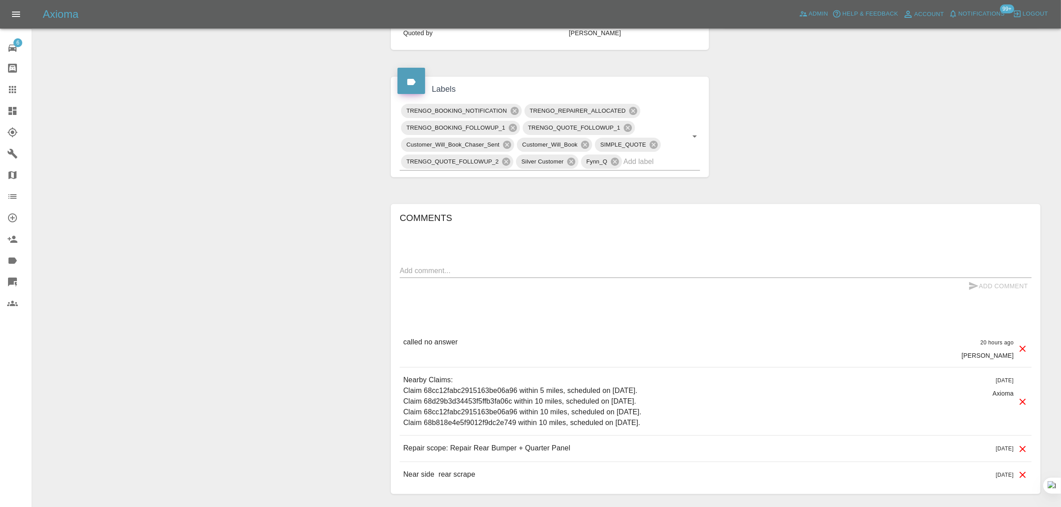
scroll to position [390, 0]
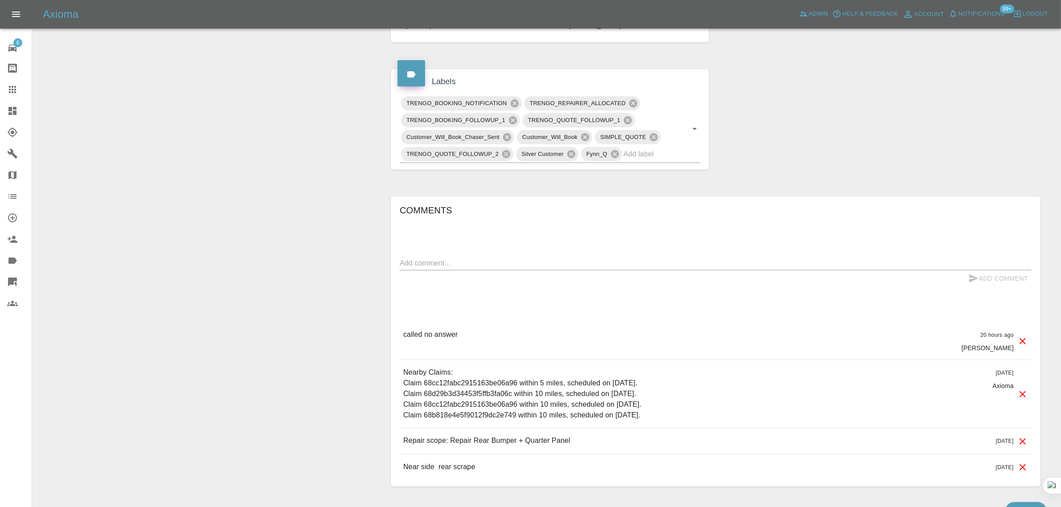
click at [522, 263] on textarea at bounding box center [716, 263] width 632 height 10
paste textarea "Several appointments have come together at once . Need a few days to sort mysel…"
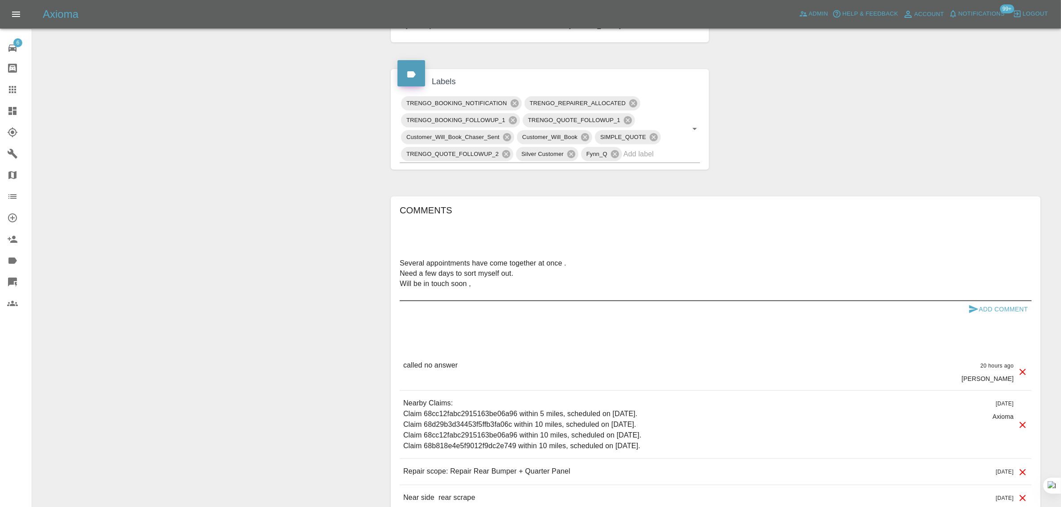
type textarea "Several appointments have come together at once . Need a few days to sort mysel…"
click at [993, 308] on button "Add Comment" at bounding box center [998, 309] width 67 height 16
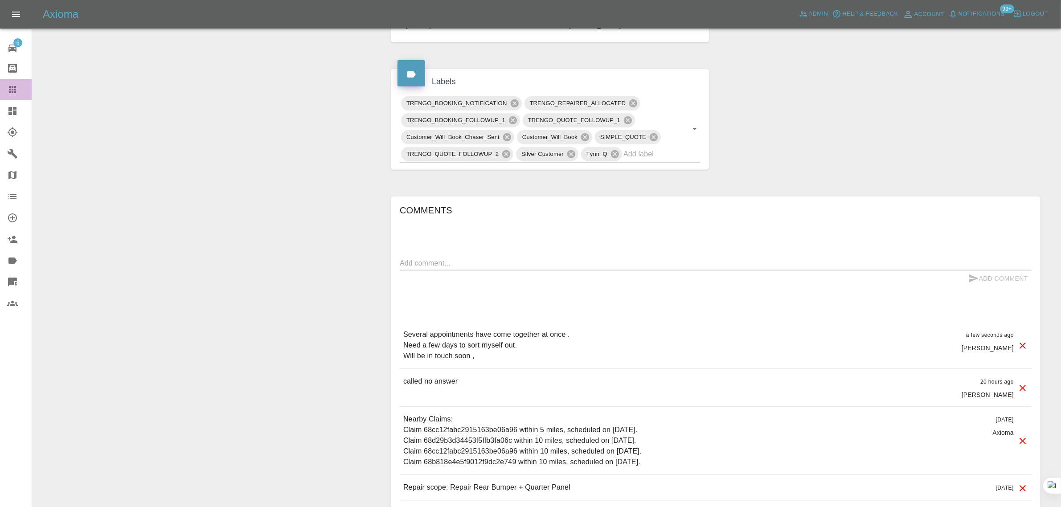
click at [21, 82] on link "Claims" at bounding box center [16, 89] width 32 height 21
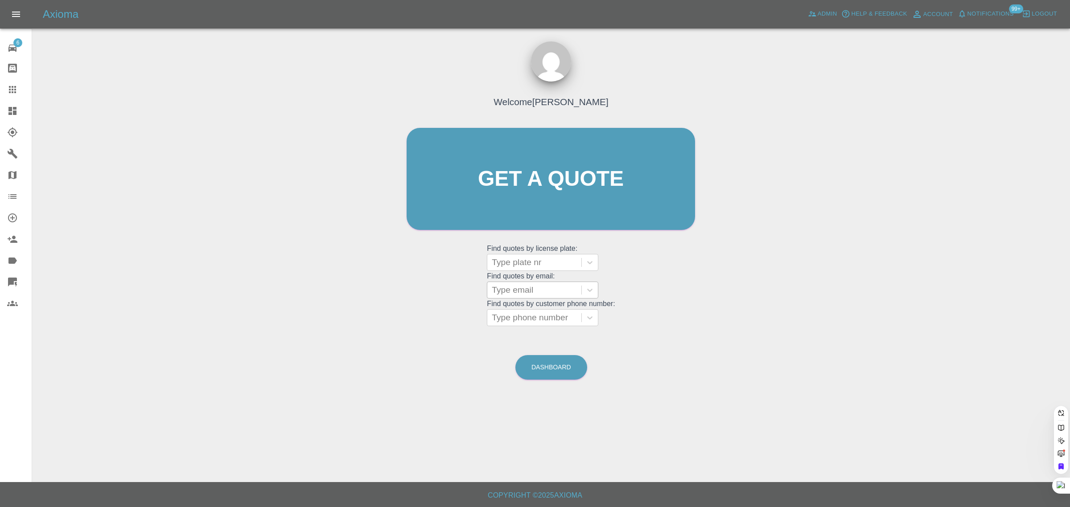
click at [507, 288] on div at bounding box center [534, 290] width 85 height 12
paste input "ishwar.gunaki@yahoo.co.uk"
type input "ishwar.gunaki@yahoo.co.uk"
click at [518, 311] on div "LK68 XOX, Paid" at bounding box center [542, 313] width 111 height 18
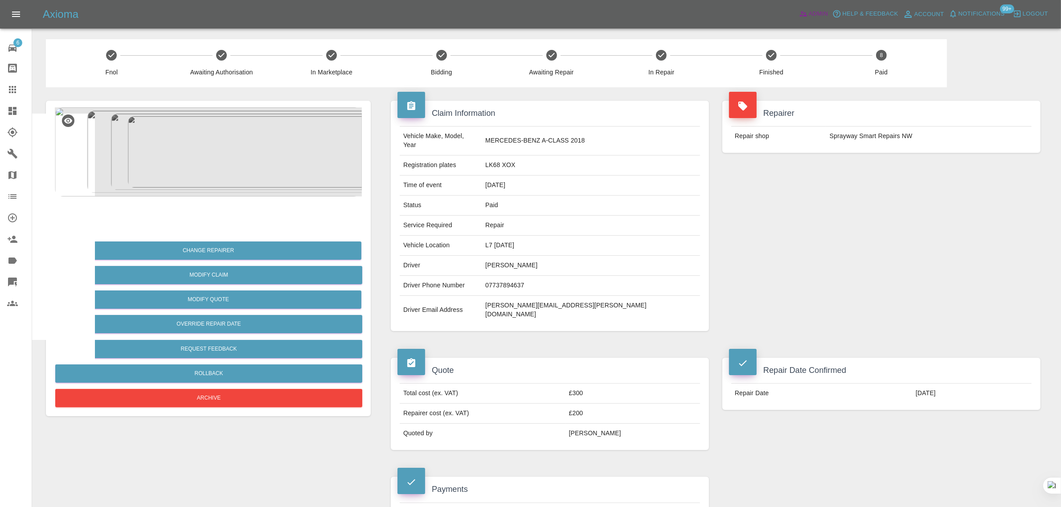
click at [807, 14] on icon at bounding box center [803, 13] width 9 height 9
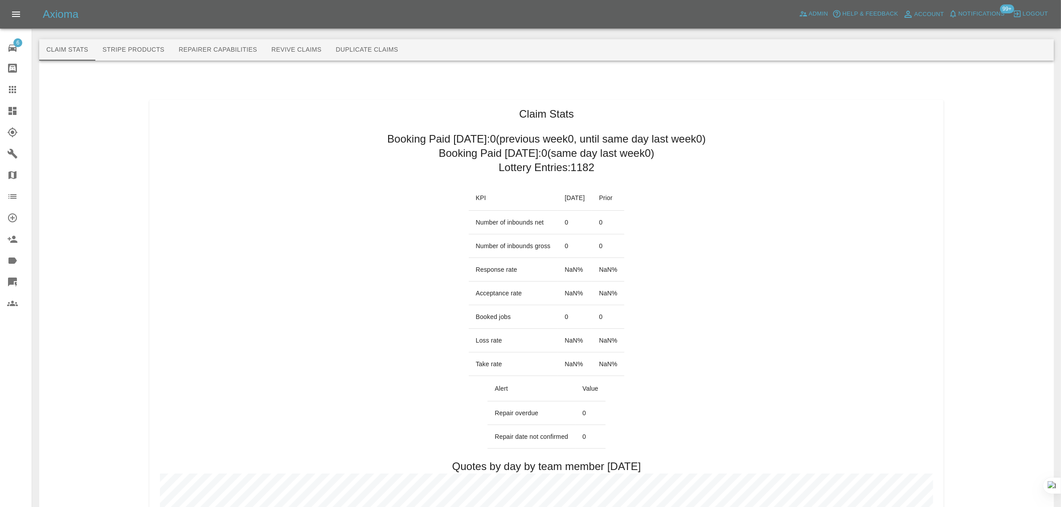
click at [297, 47] on button "Revive Claims" at bounding box center [296, 49] width 65 height 21
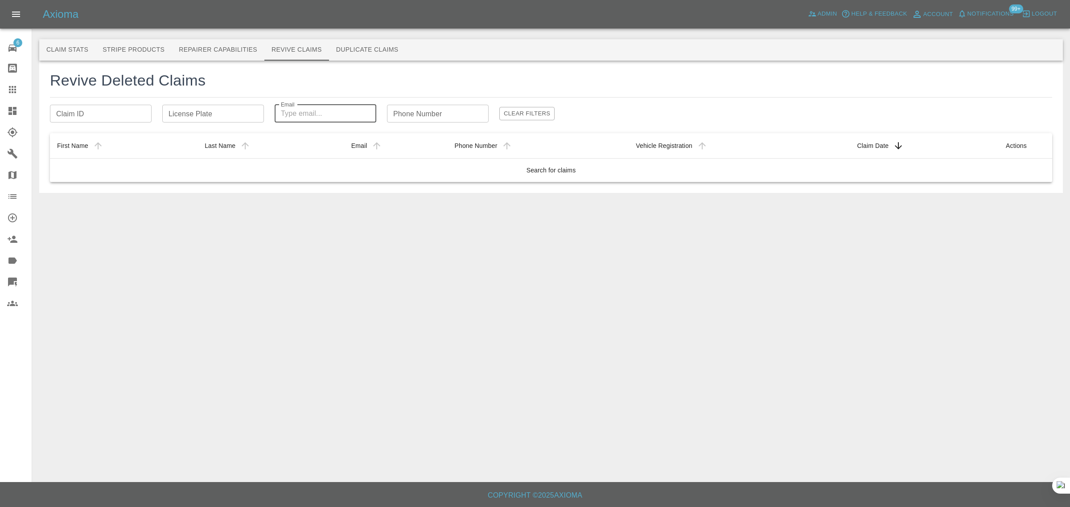
click at [287, 112] on input "Email" at bounding box center [326, 114] width 102 height 18
paste input "fatboy196200@gmail.com"
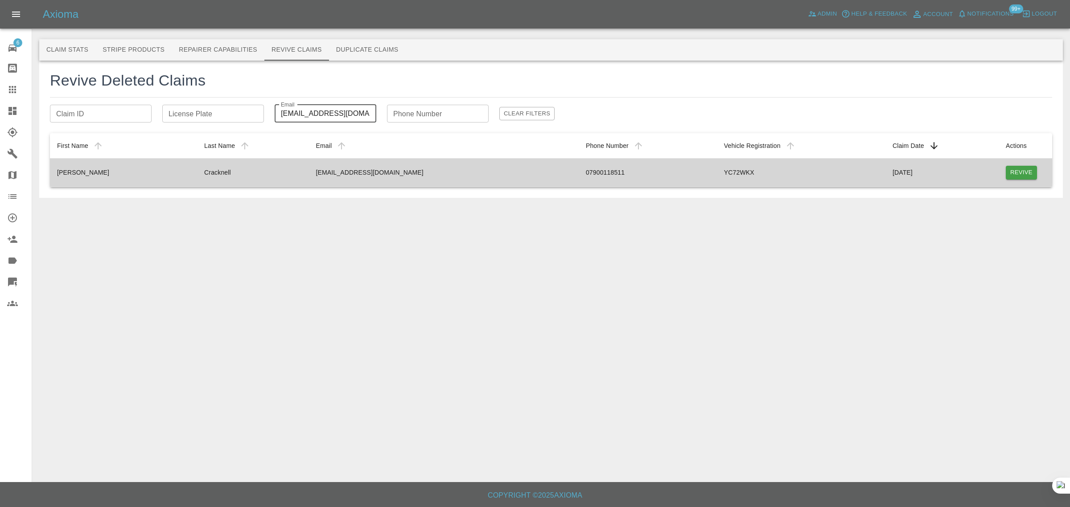
type input "fatboy196200@gmail.com"
click at [1022, 169] on button "Revive" at bounding box center [1020, 173] width 31 height 14
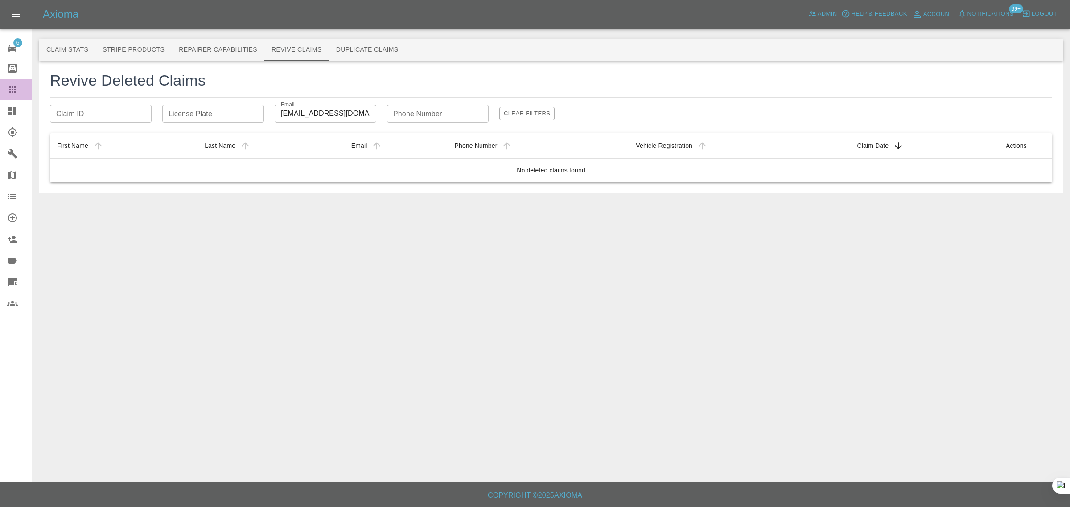
click at [17, 85] on icon at bounding box center [12, 89] width 11 height 11
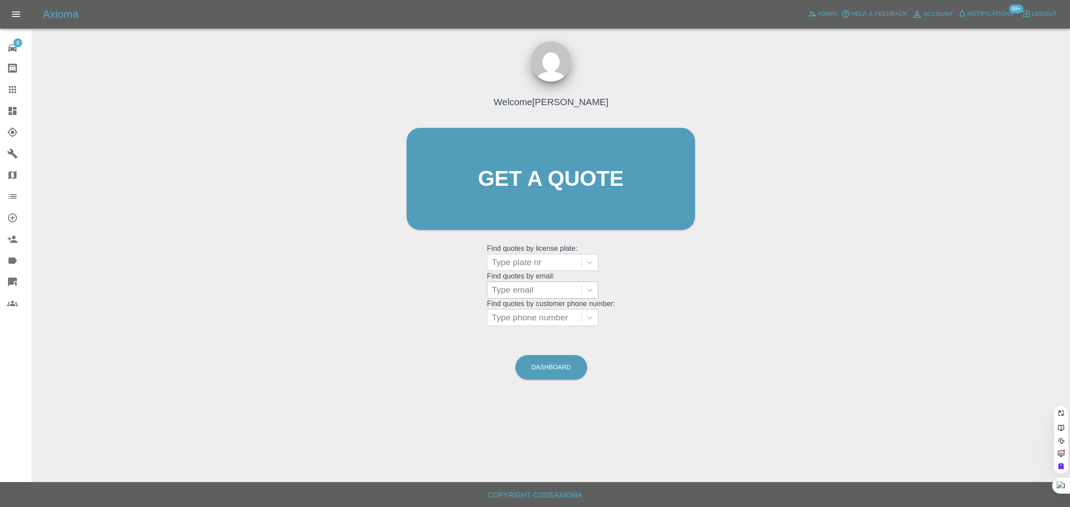
click at [513, 290] on div at bounding box center [534, 290] width 85 height 12
paste input "j.totman@btinternet.com"
type input "j.totman@btinternet.com"
click at [525, 314] on div "EU64OEO, Awaiting Repair" at bounding box center [542, 318] width 111 height 29
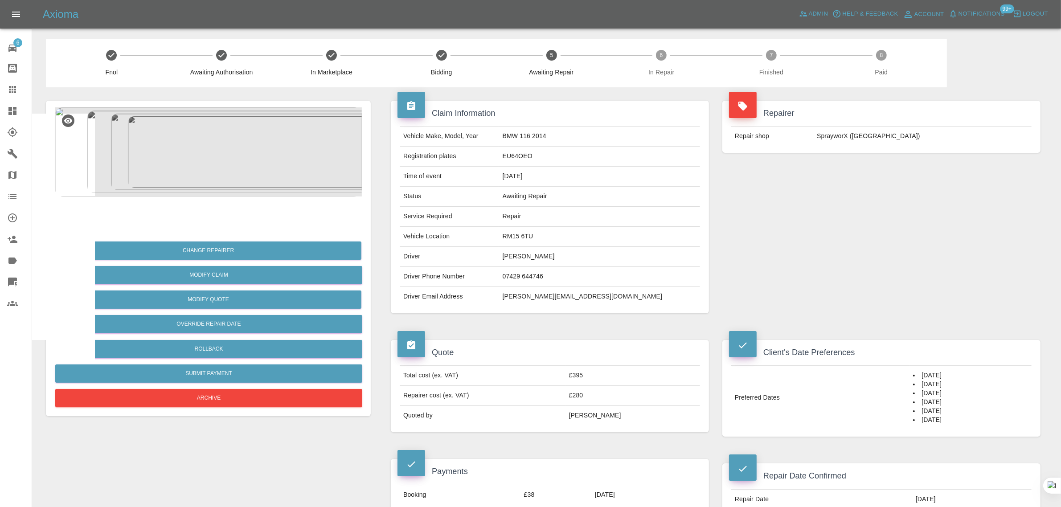
scroll to position [390, 0]
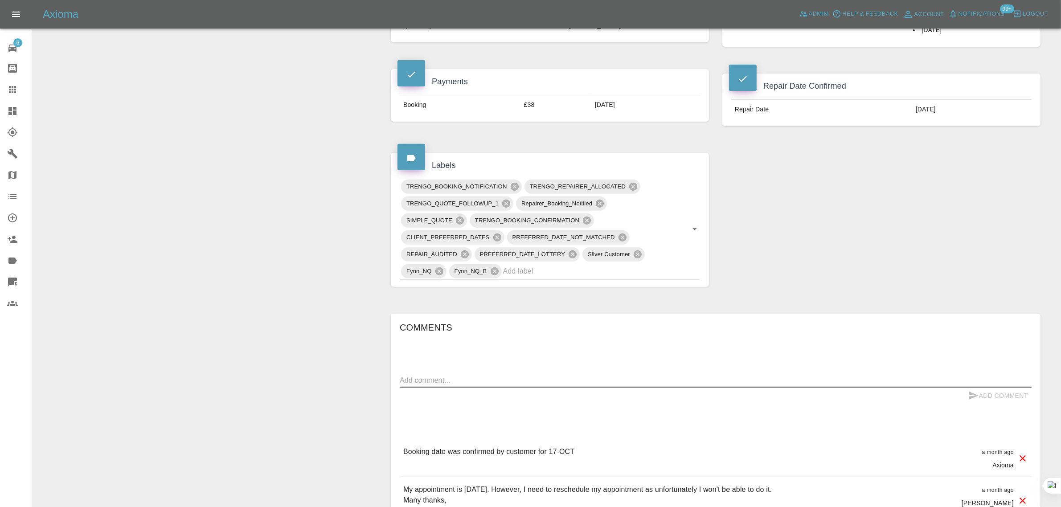
click at [538, 383] on textarea at bounding box center [716, 380] width 632 height 10
paste textarea "I have an appointment booked later on this month that I would like cancelled. D…"
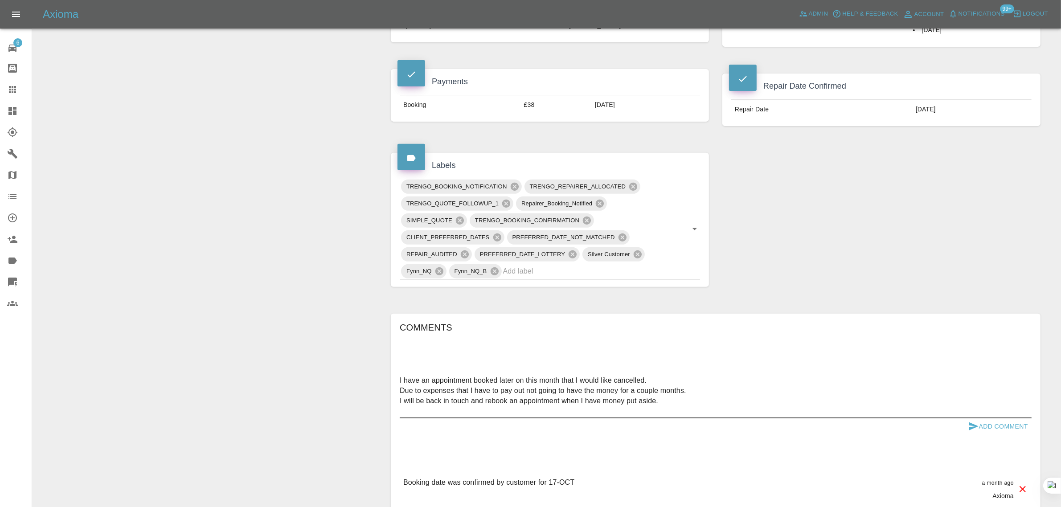
type textarea "I have an appointment booked later on this month that I would like cancelled. D…"
click at [982, 426] on button "Add Comment" at bounding box center [998, 426] width 67 height 16
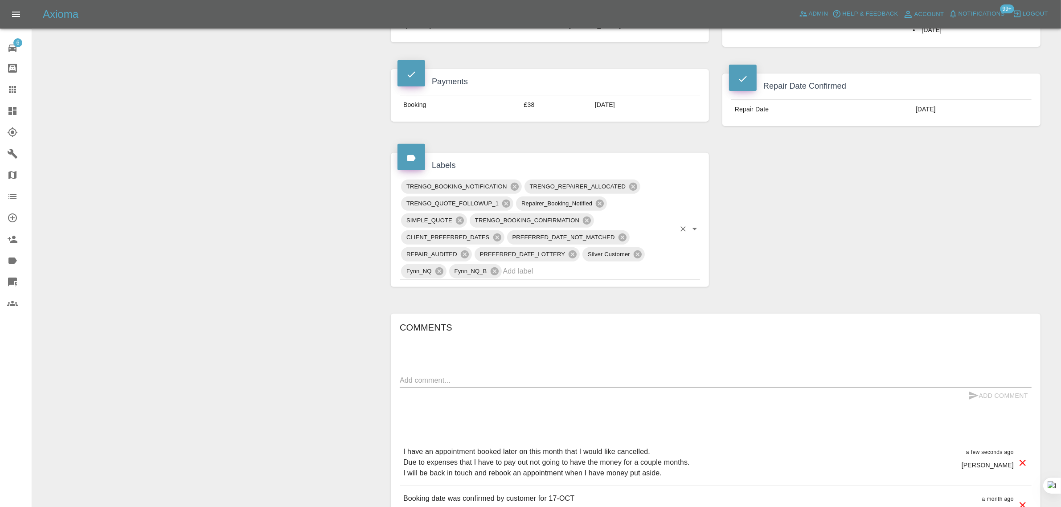
click at [528, 267] on input "text" at bounding box center [589, 271] width 172 height 14
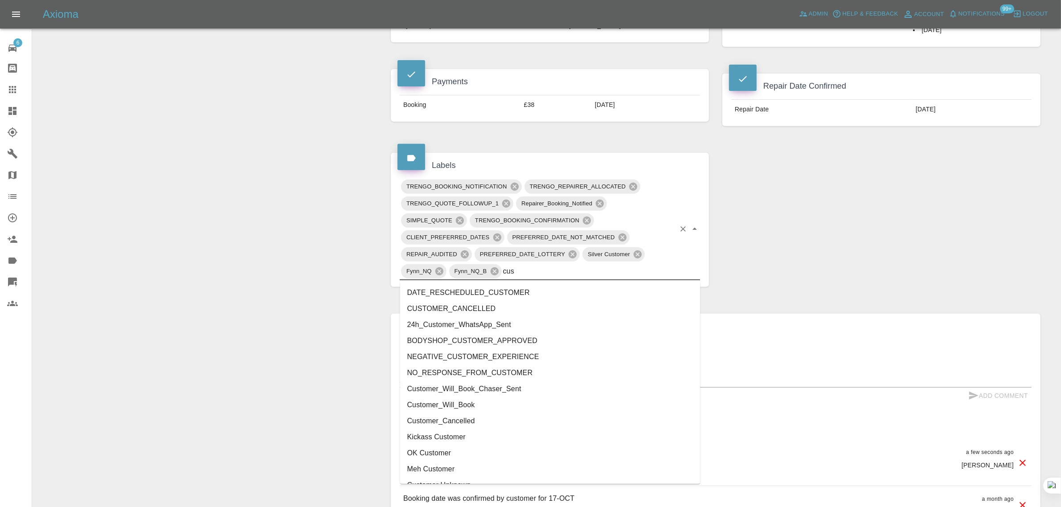
type input "cust"
click at [494, 303] on li "CUSTOMER_CANCELLED" at bounding box center [550, 309] width 300 height 16
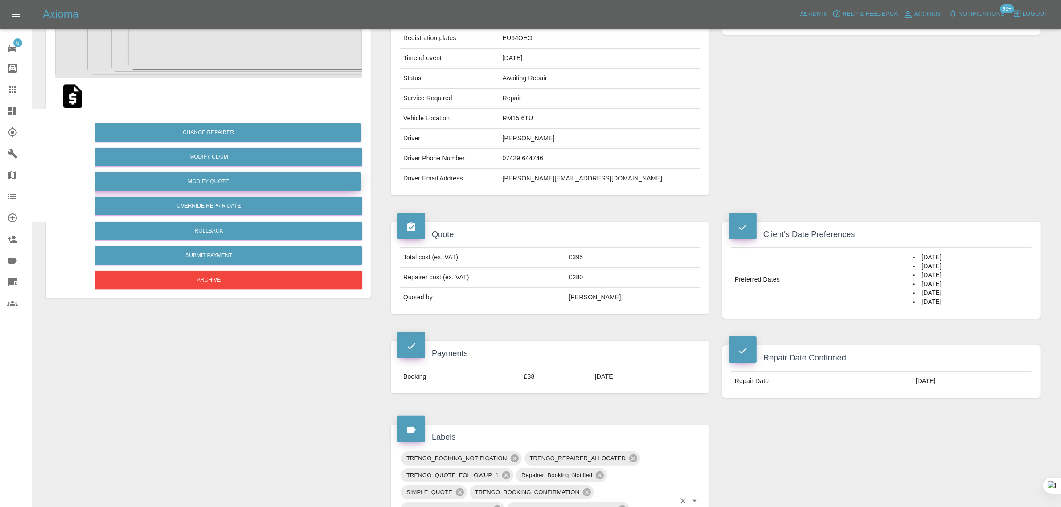
scroll to position [56, 0]
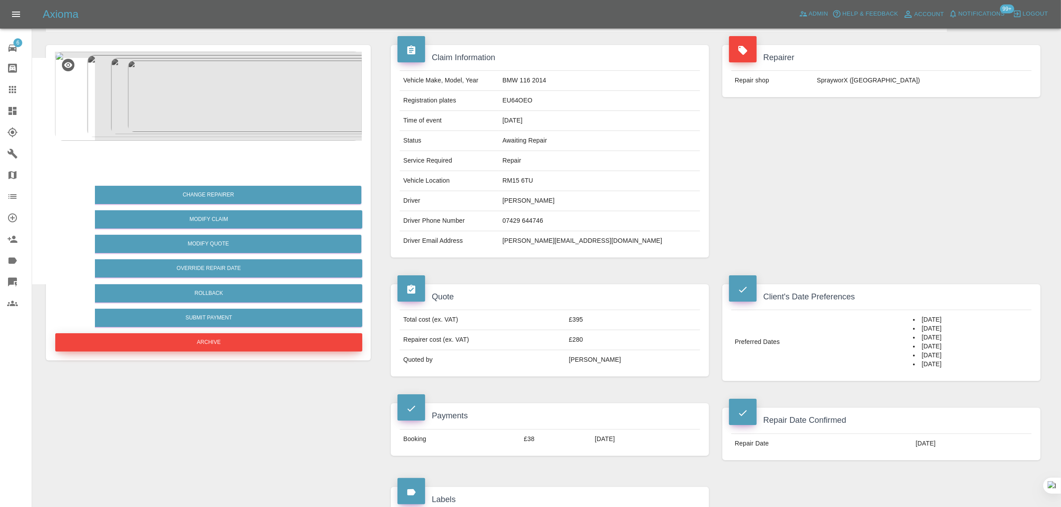
click at [161, 347] on button "Archive" at bounding box center [208, 342] width 307 height 18
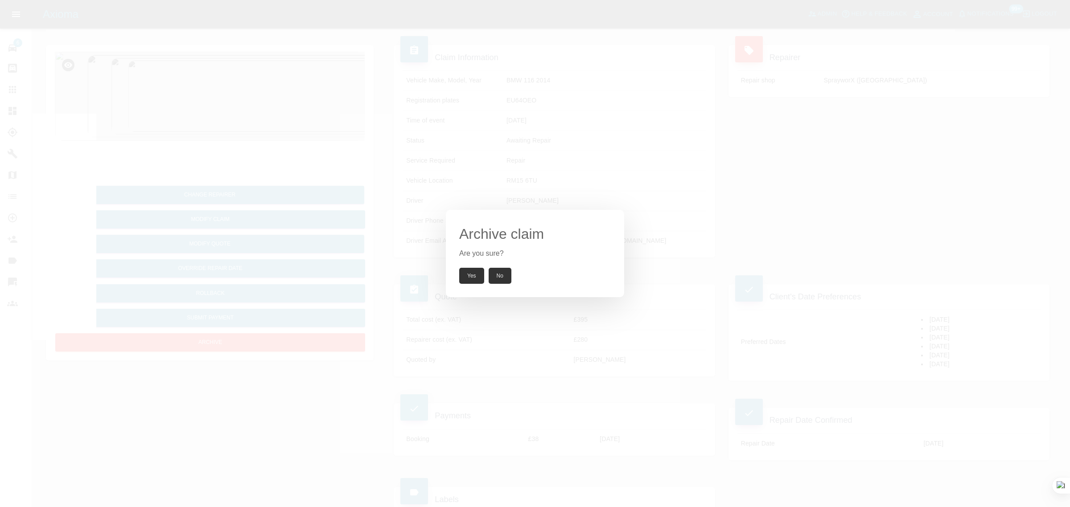
click at [463, 274] on button "Yes" at bounding box center [471, 276] width 25 height 16
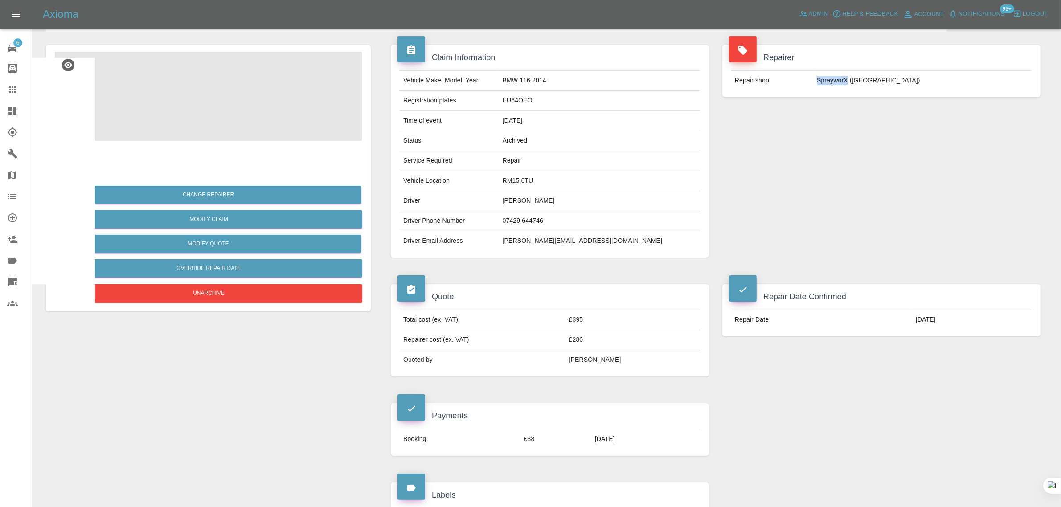
drag, startPoint x: 860, startPoint y: 81, endPoint x: 893, endPoint y: 83, distance: 32.6
click at [893, 83] on td "SprayworX (Kent)" at bounding box center [922, 81] width 218 height 20
copy td "SprayworX"
drag, startPoint x: 403, startPoint y: 97, endPoint x: 587, endPoint y: 106, distance: 184.3
click at [587, 106] on tr "Registration plates EU64OEO" at bounding box center [550, 101] width 300 height 20
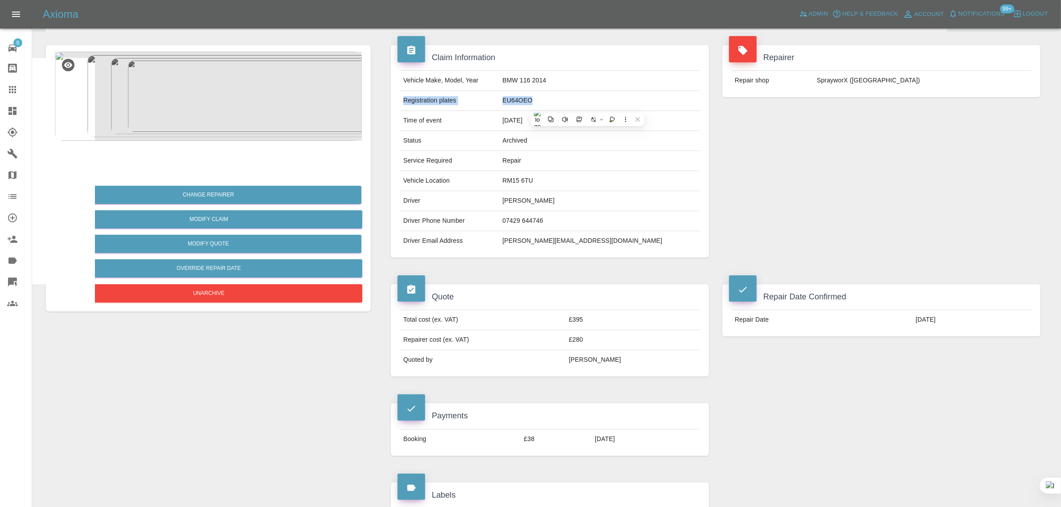
copy tr "Registration plates EU64OEO"
drag, startPoint x: 401, startPoint y: 183, endPoint x: 609, endPoint y: 204, distance: 208.7
click at [609, 204] on tbody "Vehicle Make, Model, Year BMW 116 2014 Registration plates EU64OEO Time of even…" at bounding box center [550, 161] width 300 height 180
copy tbody "Vehicle Location RM15 6TU Driver Joshua Totman"
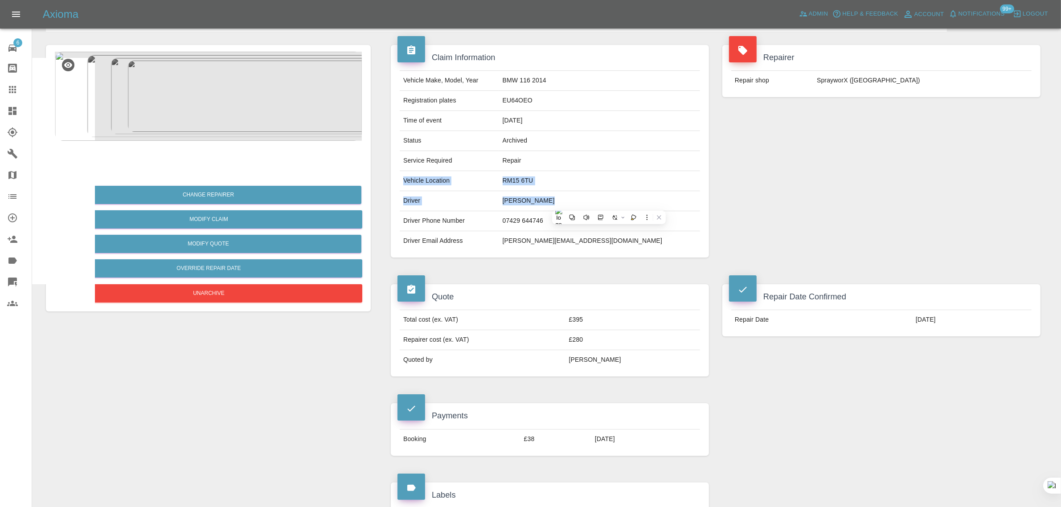
drag, startPoint x: 733, startPoint y: 322, endPoint x: 925, endPoint y: 320, distance: 191.6
click at [925, 320] on tr "Repair Date 17/10/2025" at bounding box center [881, 320] width 300 height 20
copy tr "Repair Date 17/10/2025"
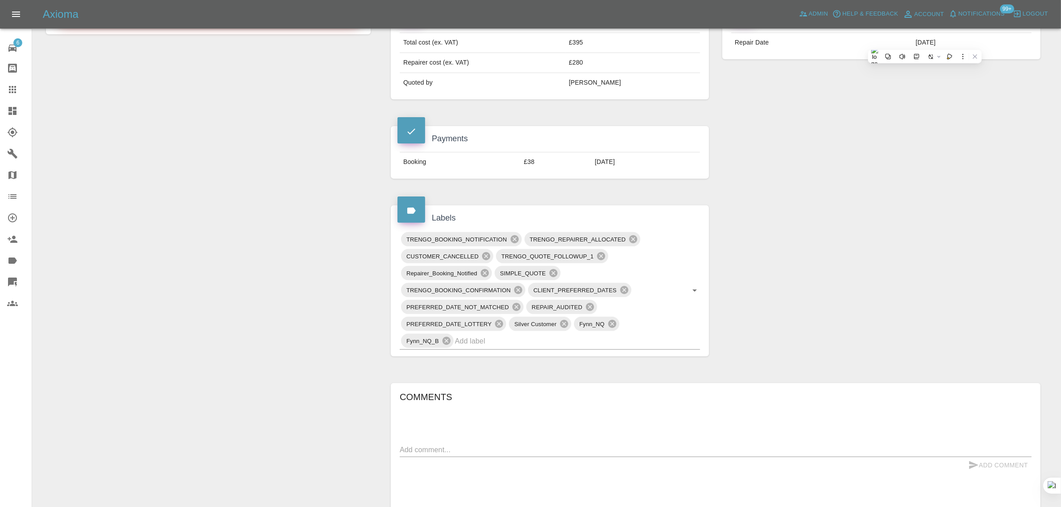
scroll to position [334, 0]
click at [5, 97] on link "Claims" at bounding box center [16, 89] width 32 height 21
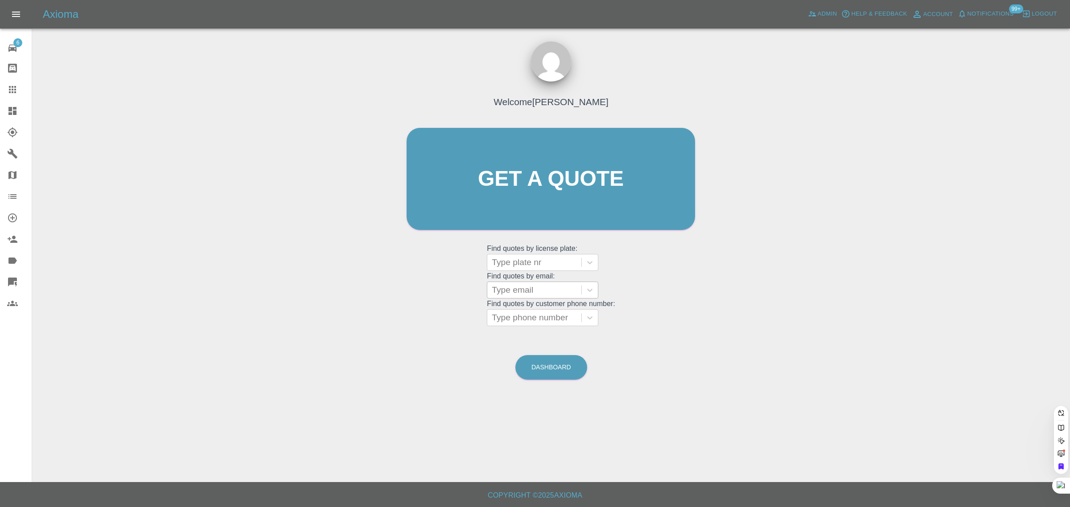
click at [509, 284] on div at bounding box center [534, 290] width 85 height 12
paste input "alex.marsh12@virginmedia.com"
type input "alex.marsh12@virginmedia.com"
click at [522, 317] on div "H15 AEX, Awaiting Authorisation" at bounding box center [542, 318] width 111 height 29
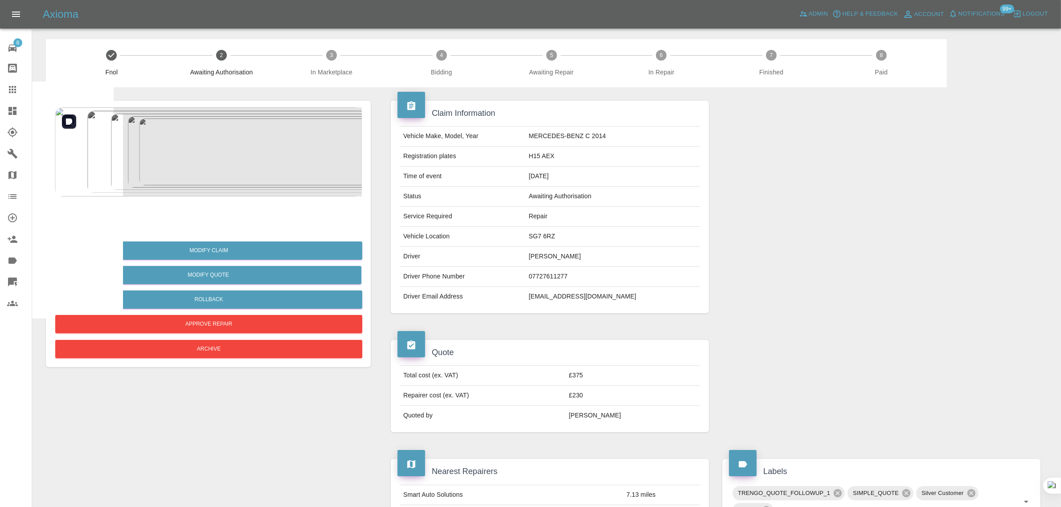
click at [188, 160] on img at bounding box center [208, 151] width 307 height 89
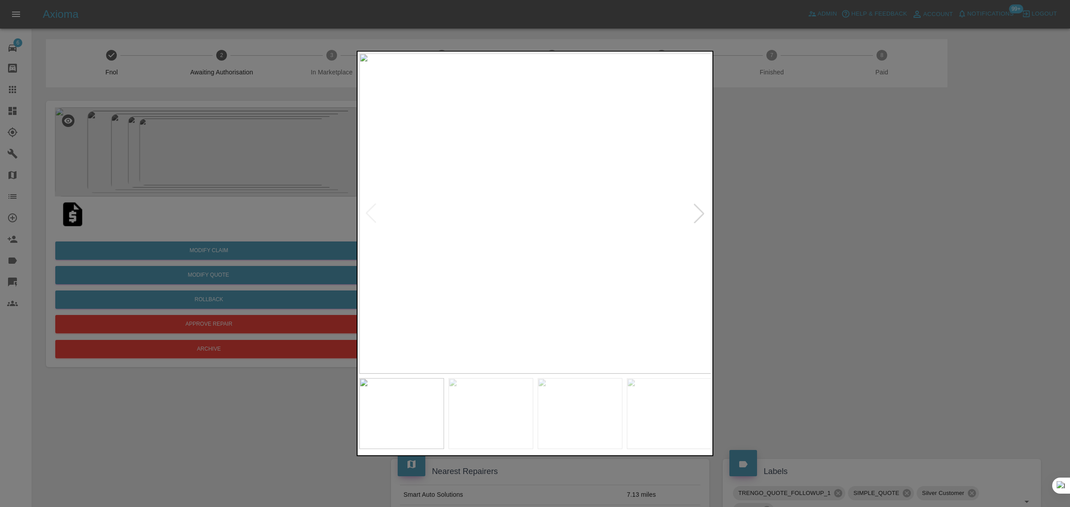
click at [756, 272] on div at bounding box center [535, 253] width 1070 height 507
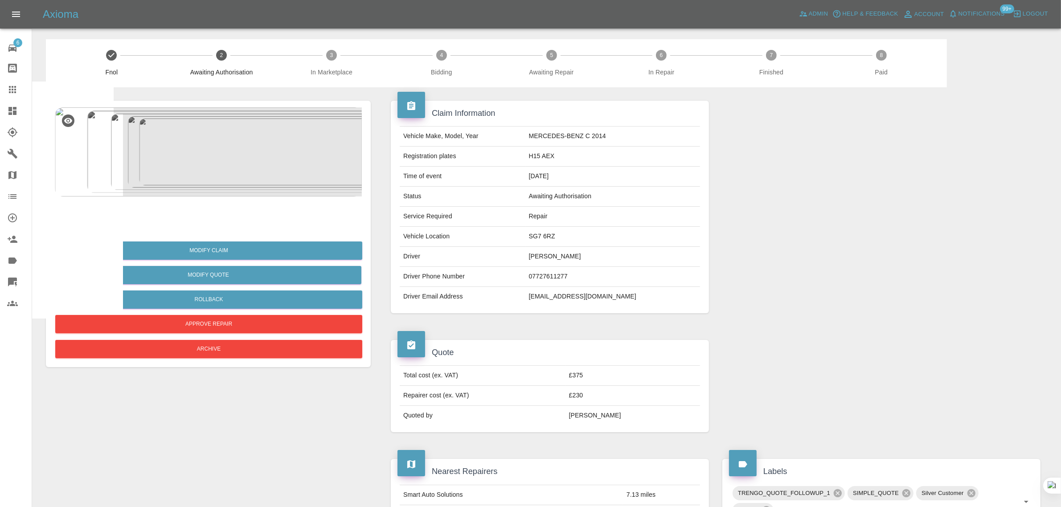
click at [9, 92] on icon at bounding box center [12, 89] width 7 height 7
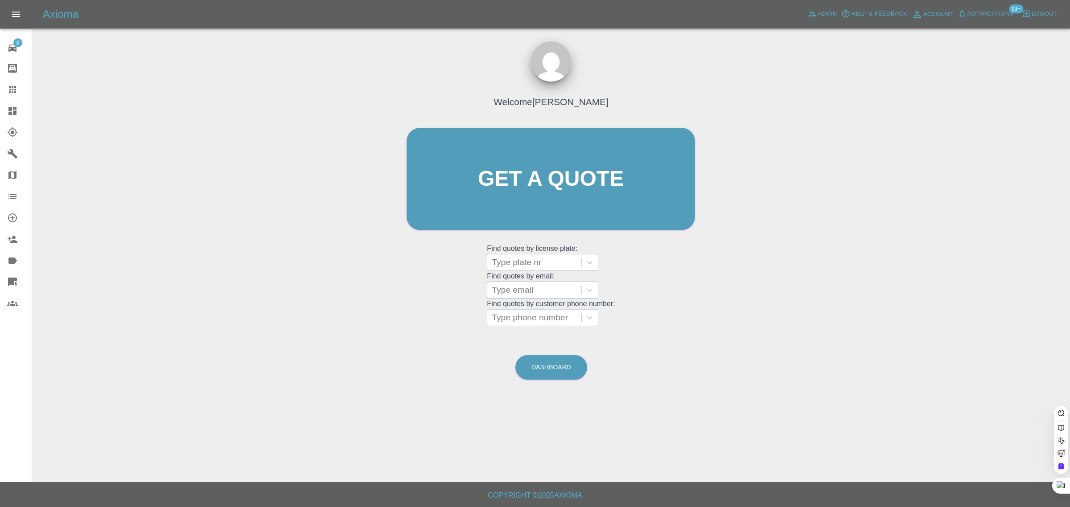
click at [562, 290] on div at bounding box center [534, 290] width 85 height 12
paste input "traynor2108@gmail.com"
type input "traynor2108@gmail.com"
click at [548, 310] on div "T80PCL, Paid" at bounding box center [542, 313] width 111 height 18
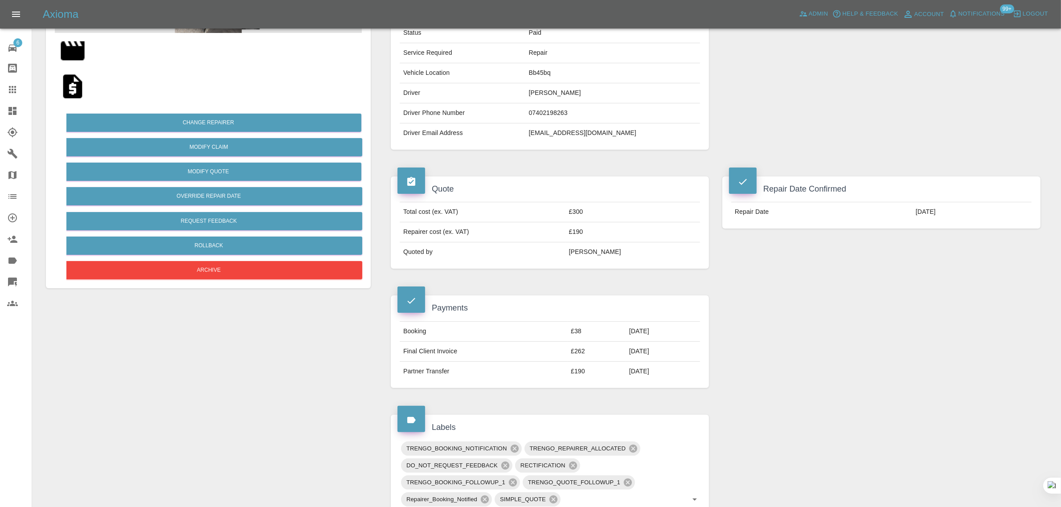
scroll to position [167, 0]
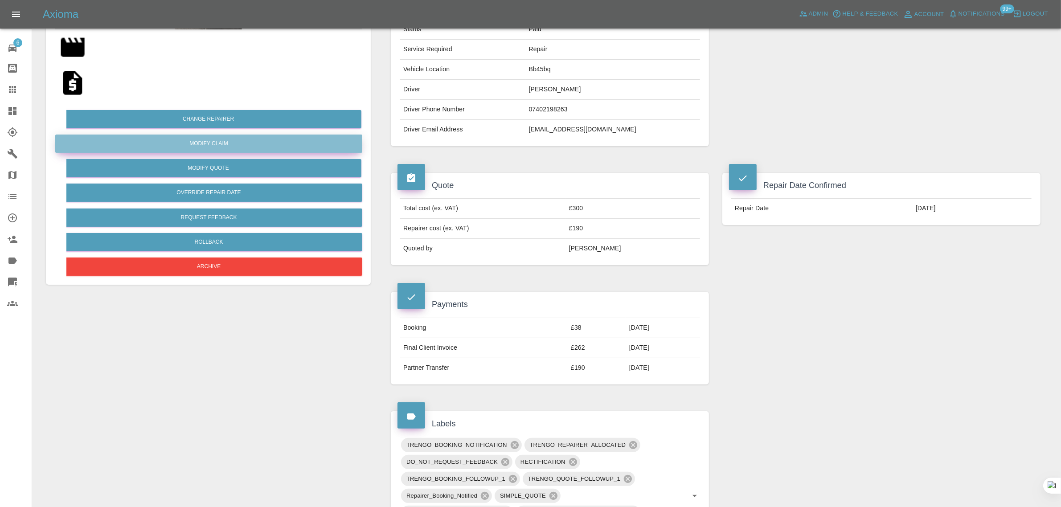
click at [237, 144] on link "Modify Claim" at bounding box center [208, 144] width 307 height 18
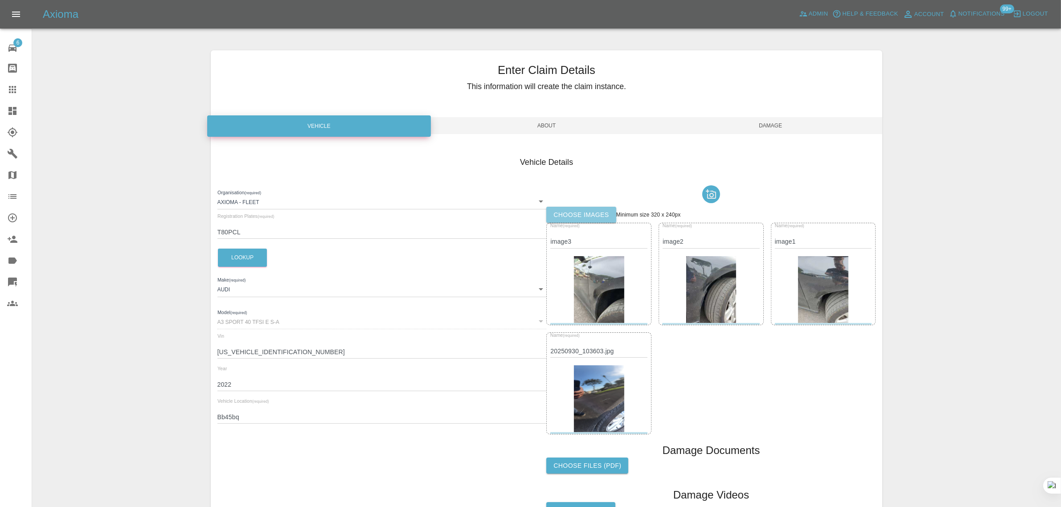
click at [559, 215] on label "Choose images" at bounding box center [581, 215] width 70 height 16
click at [0, 0] on input "Choose images" at bounding box center [0, 0] width 0 height 0
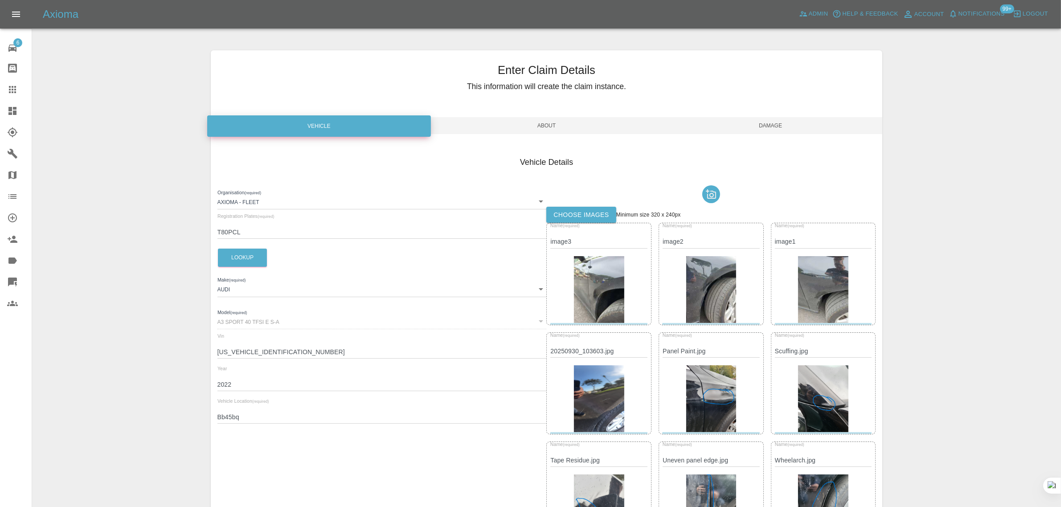
click at [771, 131] on span "Damage" at bounding box center [771, 125] width 224 height 17
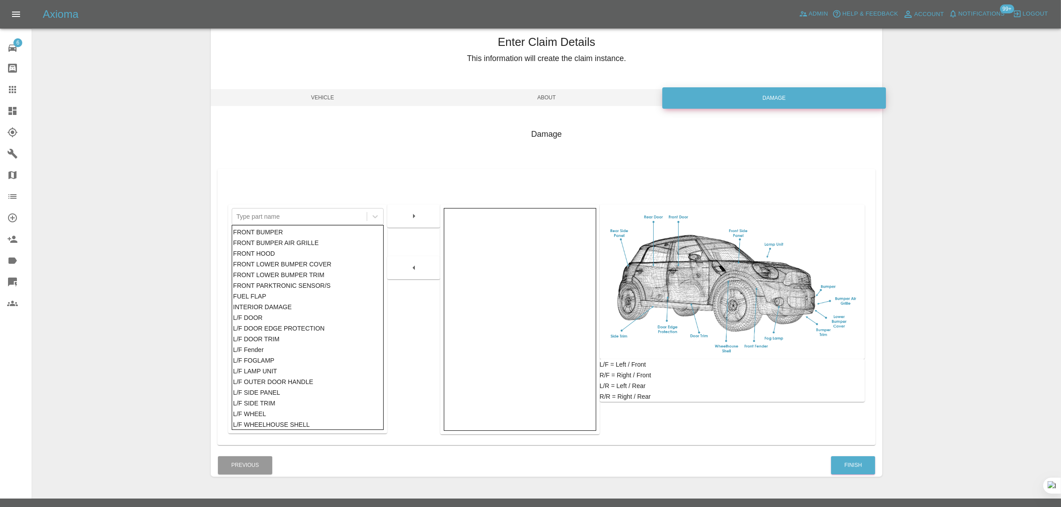
scroll to position [44, 0]
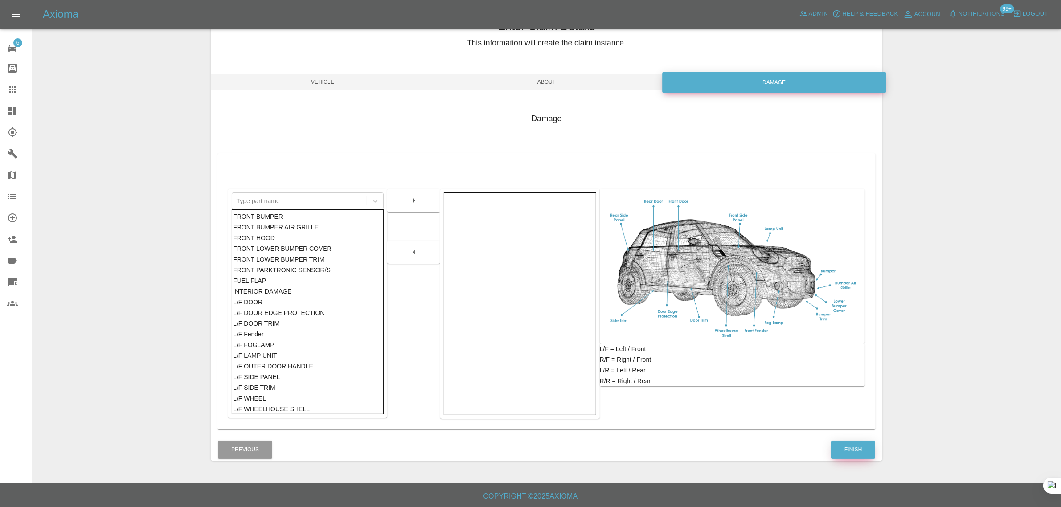
click at [865, 450] on button "Finish" at bounding box center [853, 450] width 44 height 18
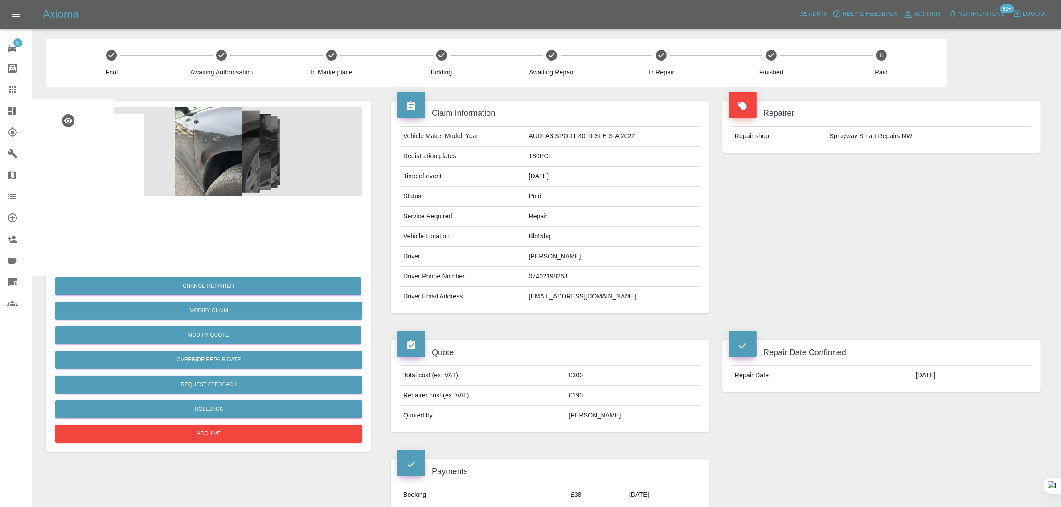
click at [25, 93] on div at bounding box center [19, 89] width 25 height 11
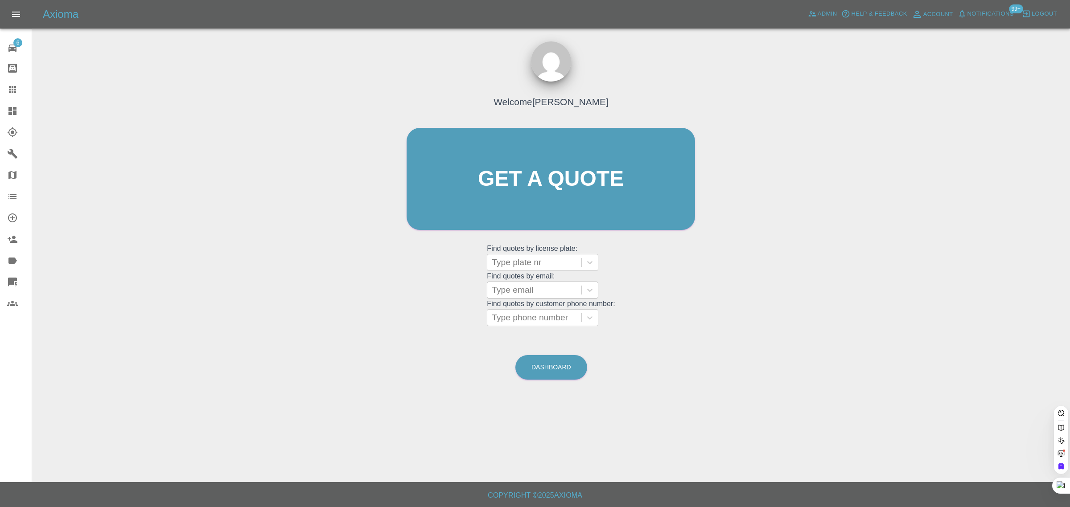
click at [551, 295] on div at bounding box center [534, 290] width 85 height 12
paste input "[EMAIL_ADDRESS][DOMAIN_NAME]"
type input "[EMAIL_ADDRESS][DOMAIN_NAME]"
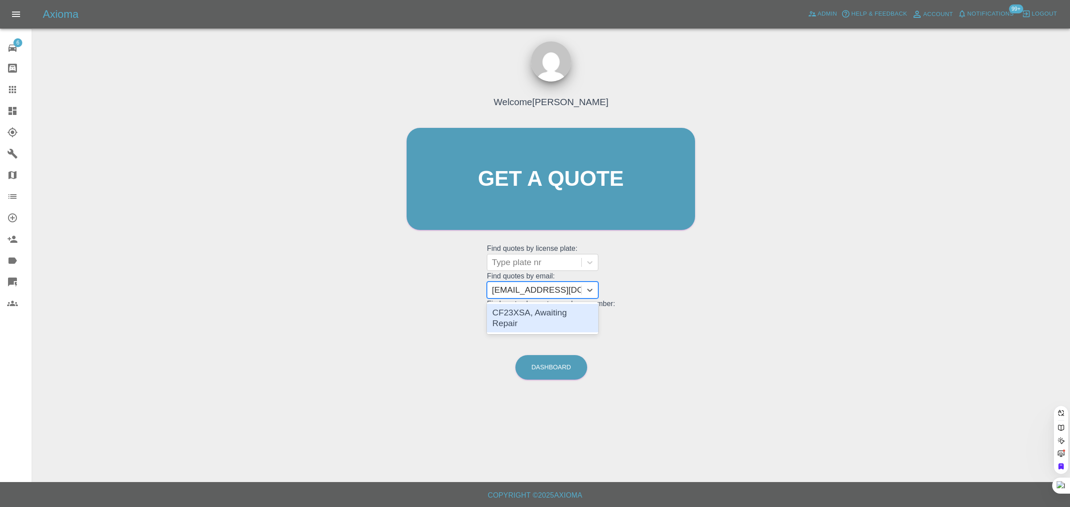
click at [548, 308] on div "CF23XSA, Awaiting Repair" at bounding box center [542, 318] width 111 height 29
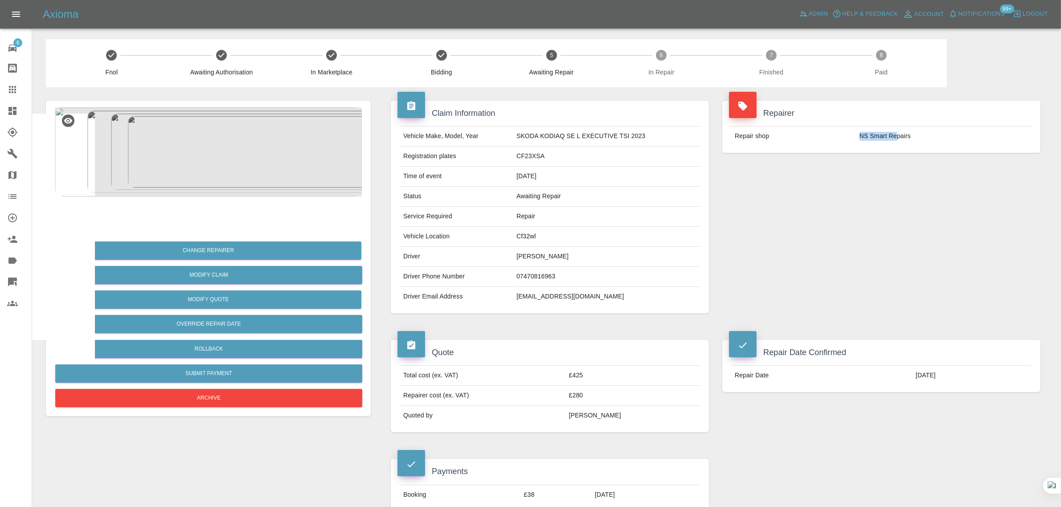
drag, startPoint x: 861, startPoint y: 133, endPoint x: 896, endPoint y: 131, distance: 34.3
click at [896, 131] on td "NS Smart Repairs" at bounding box center [944, 137] width 176 height 20
copy td "NS Smart Re"
click at [16, 93] on icon at bounding box center [12, 89] width 11 height 11
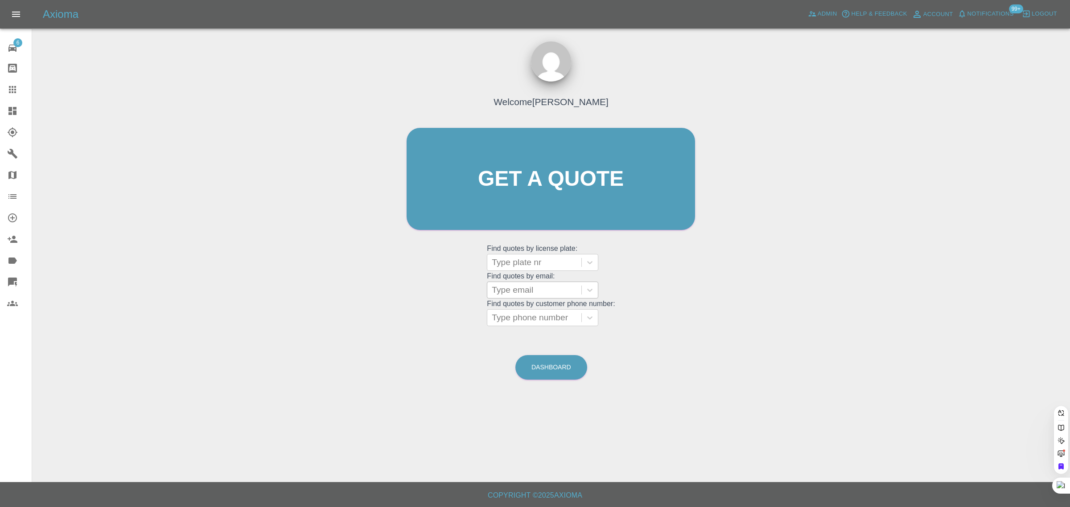
click at [511, 293] on div at bounding box center [534, 290] width 85 height 12
paste input "owenbeddoe@hotmail.com"
type input "owenbeddoe@hotmail.com"
click at [549, 314] on div "CJ22 MLV, Awaiting Repair" at bounding box center [542, 318] width 111 height 29
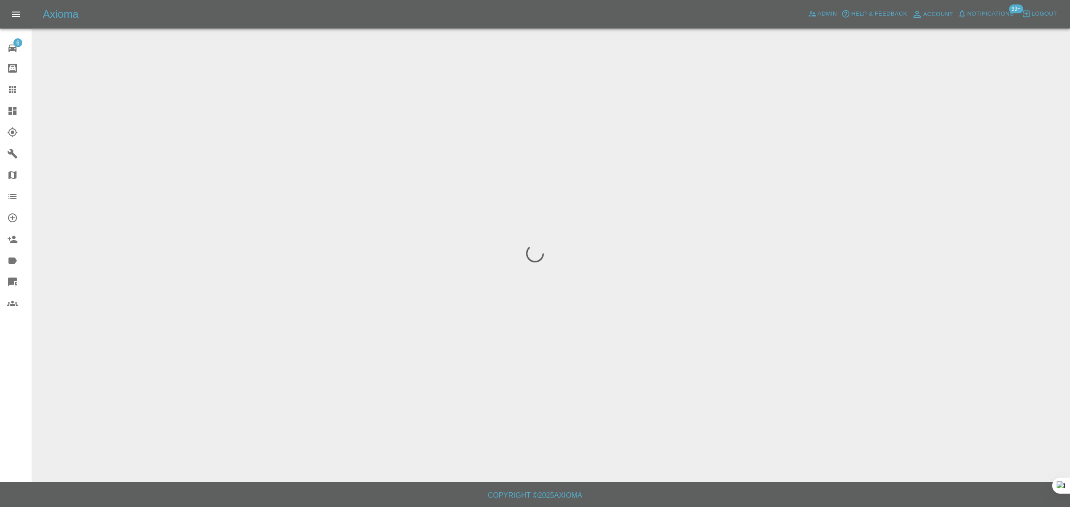
click at [14, 370] on div "6 Repair home Bodyshop home Claims Dashboard Explorer Garages Map Organization …" at bounding box center [16, 253] width 32 height 507
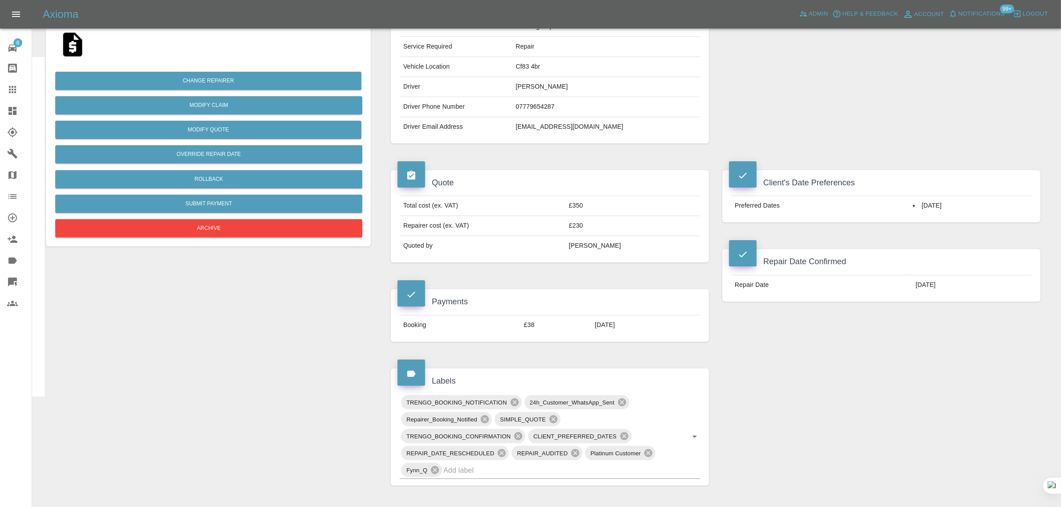
scroll to position [390, 0]
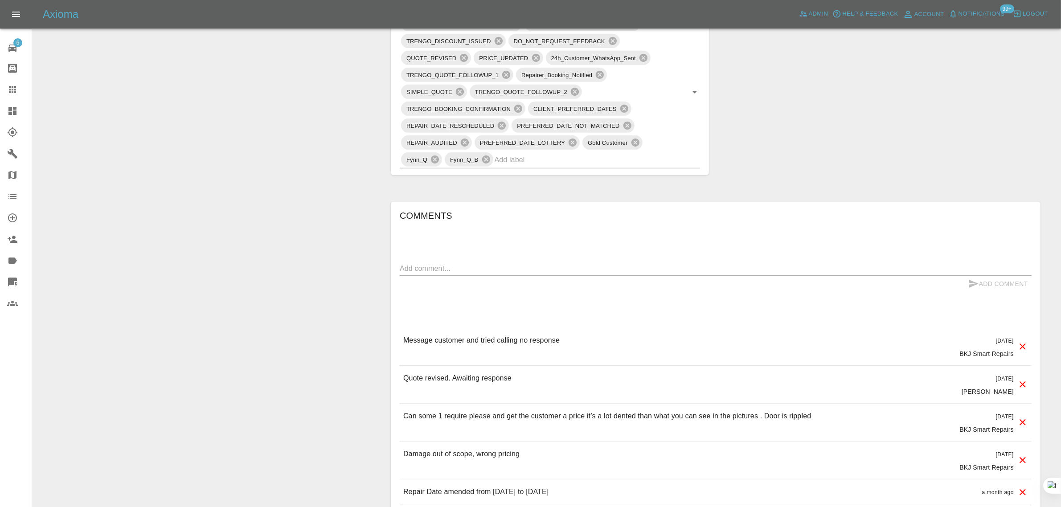
scroll to position [557, 0]
